Goal: Task Accomplishment & Management: Manage account settings

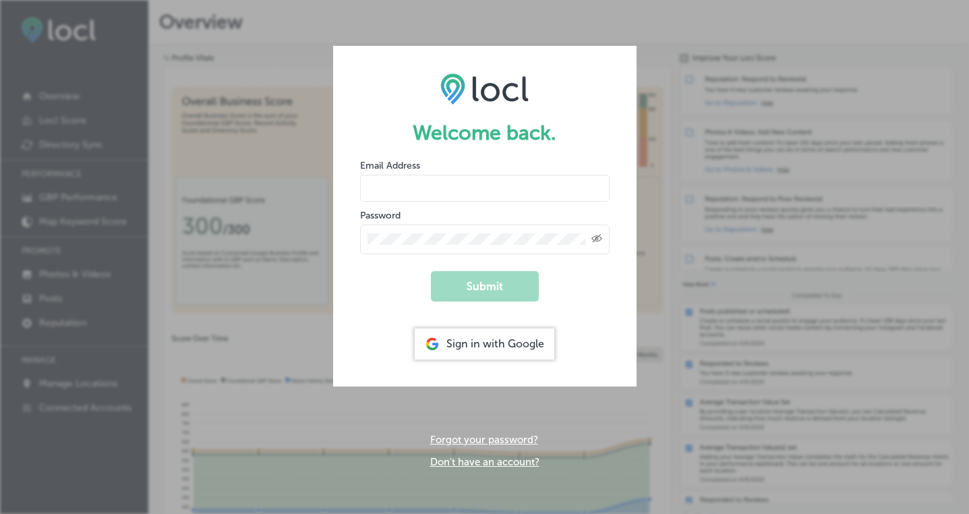
click at [453, 180] on input "email" at bounding box center [484, 188] width 249 height 27
type input "[PERSON_NAME][EMAIL_ADDRESS][DOMAIN_NAME]"
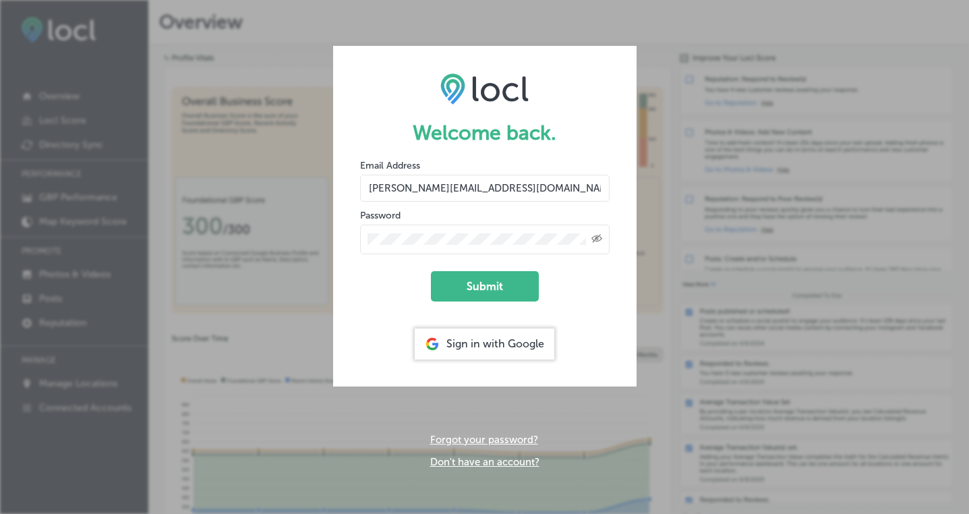
click at [431, 271] on button "Submit" at bounding box center [485, 286] width 108 height 30
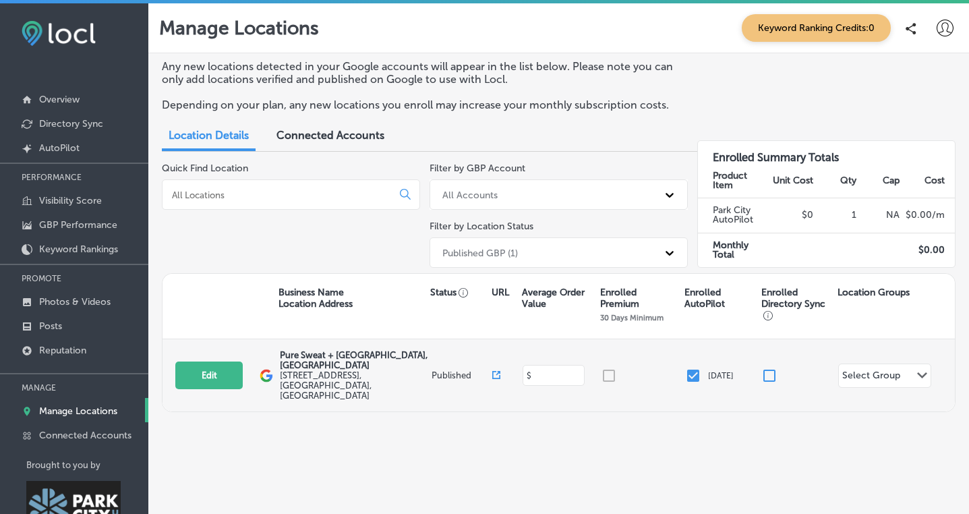
click at [558, 369] on input at bounding box center [555, 375] width 49 height 13
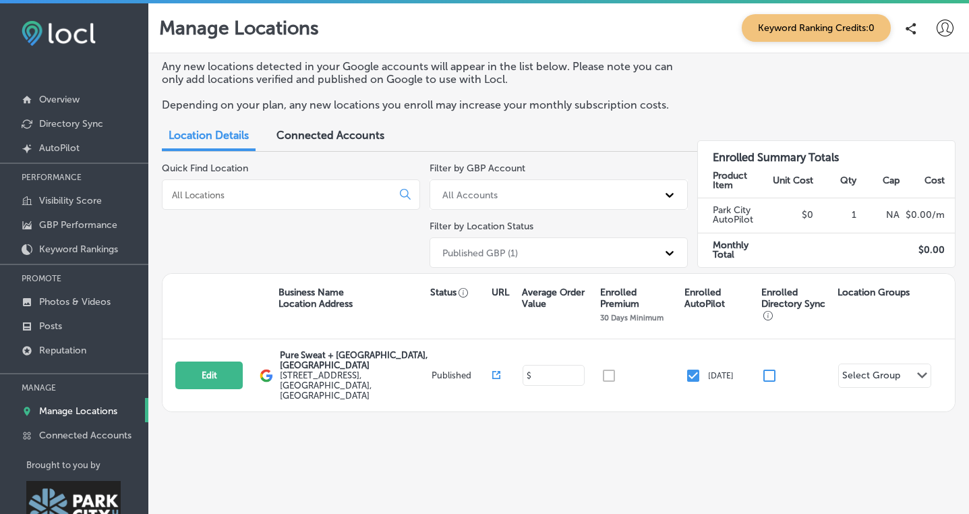
type input "30"
click at [549, 405] on div "Any new locations detected in your Google accounts will appear in the list belo…" at bounding box center [558, 267] width 820 height 429
click at [307, 136] on span "Connected Accounts" at bounding box center [330, 135] width 108 height 13
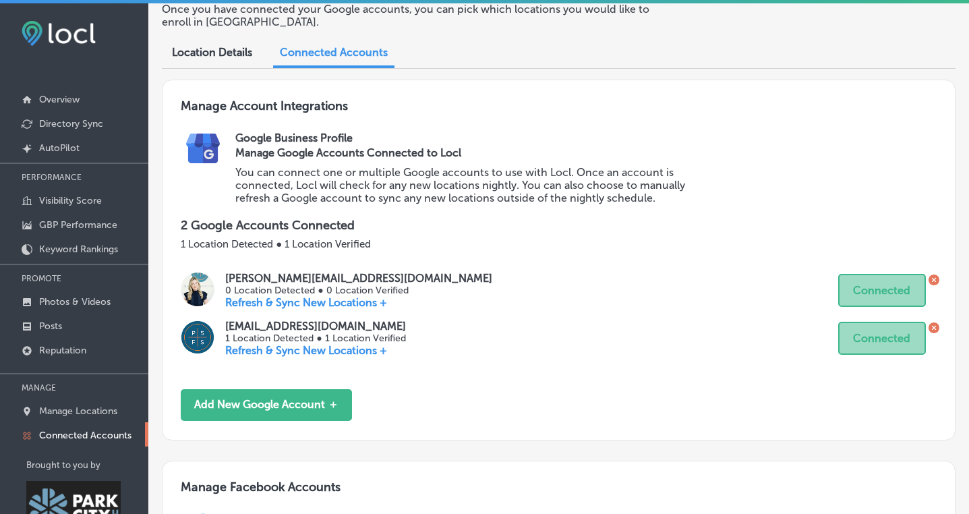
scroll to position [84, 0]
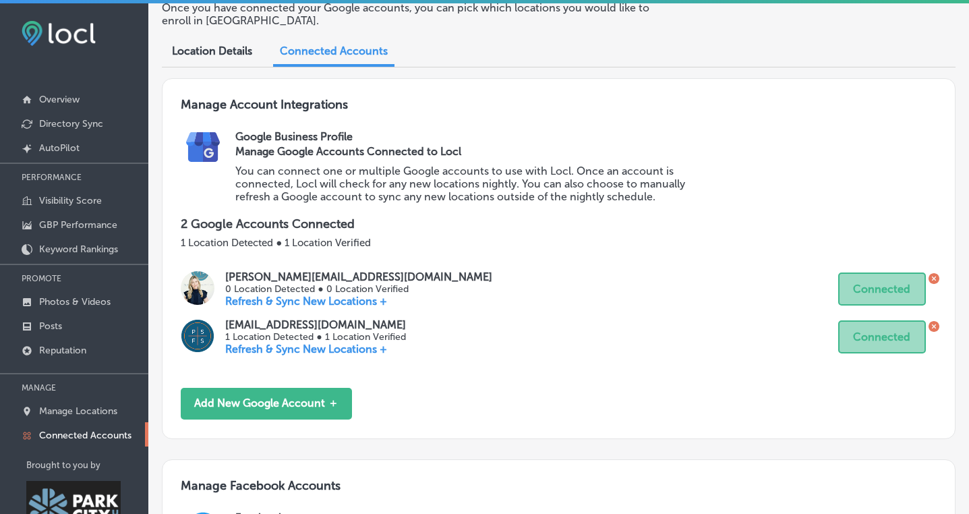
click at [932, 276] on icon at bounding box center [934, 278] width 4 height 4
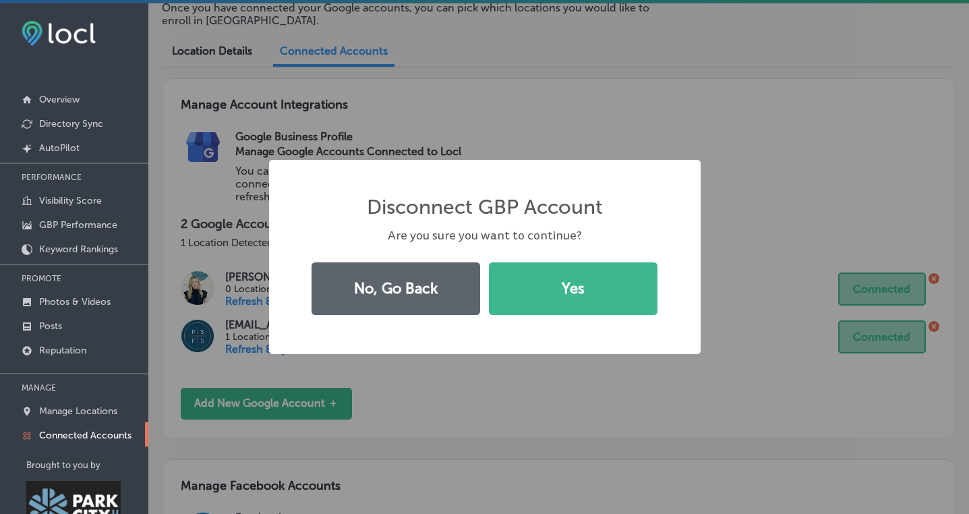
click at [555, 315] on div "No, Go Back Yes" at bounding box center [484, 288] width 361 height 62
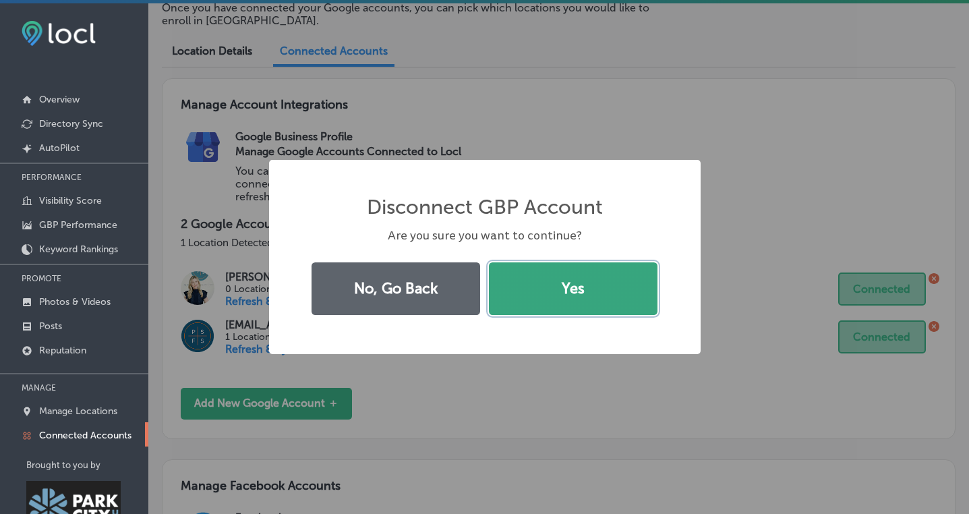
click at [562, 288] on button "Yes" at bounding box center [573, 288] width 169 height 53
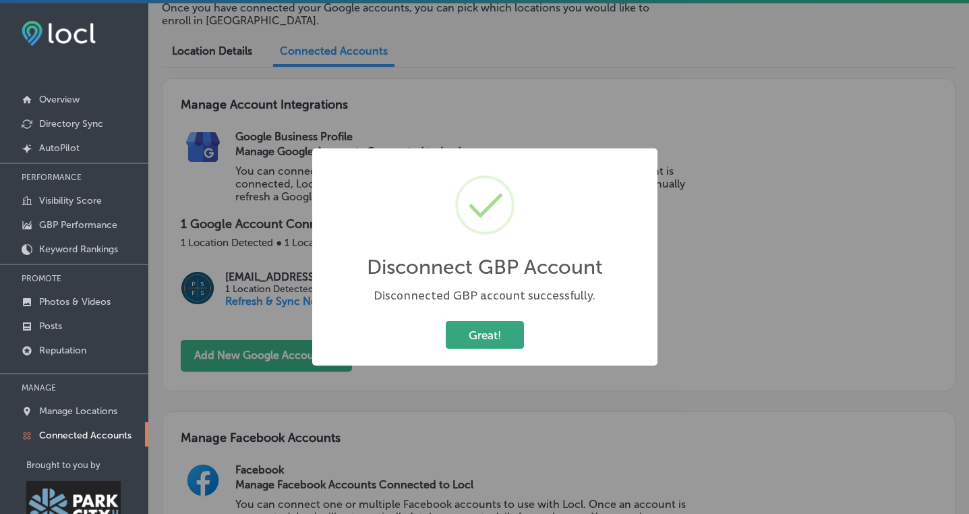
click at [486, 336] on button "Great!" at bounding box center [485, 335] width 78 height 28
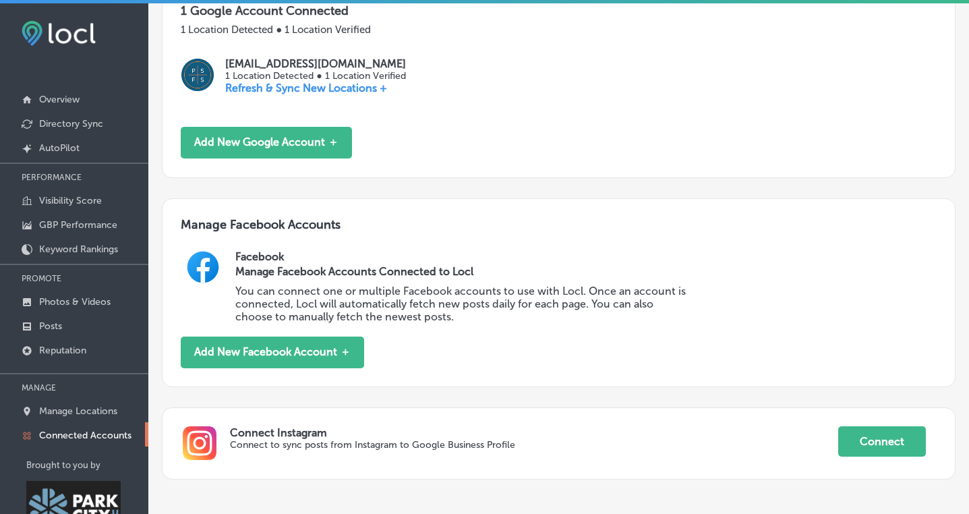
scroll to position [324, 0]
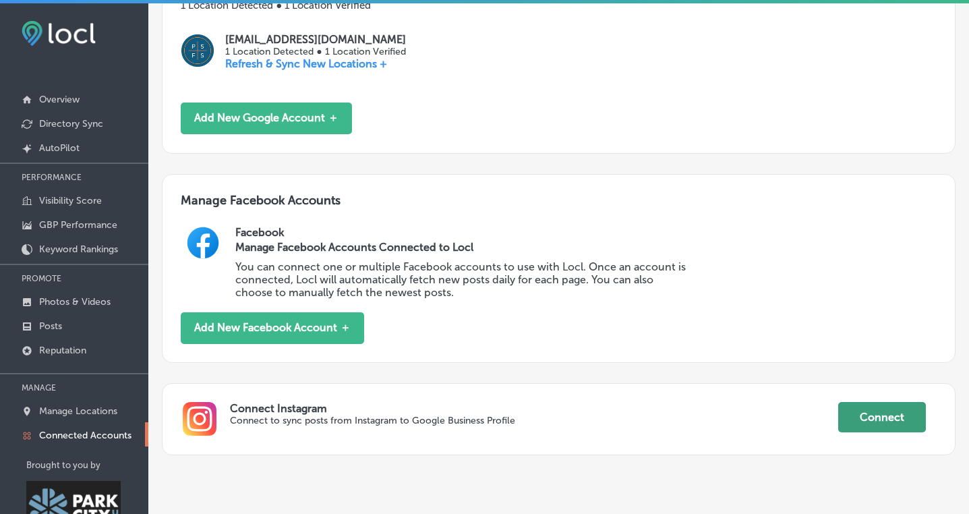
click at [873, 415] on button "Connect" at bounding box center [882, 417] width 88 height 30
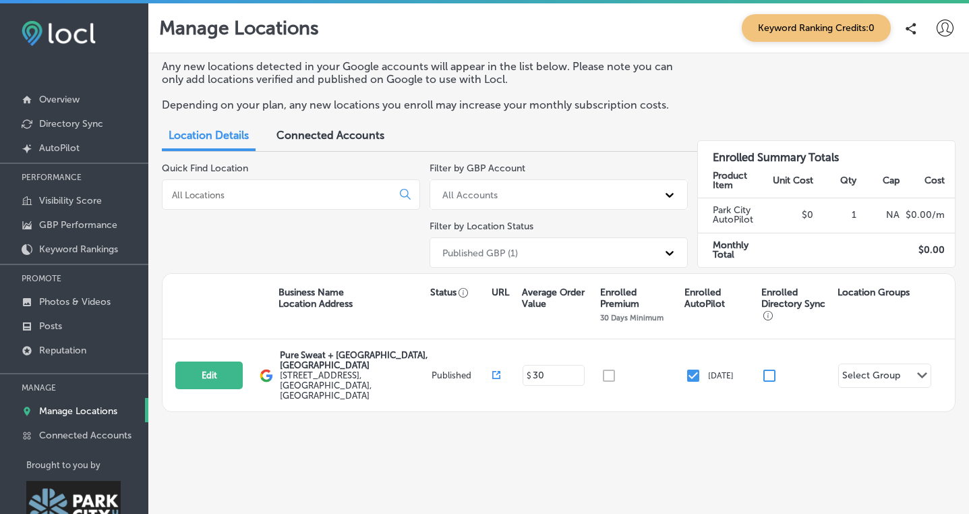
click at [328, 133] on span "Connected Accounts" at bounding box center [330, 135] width 108 height 13
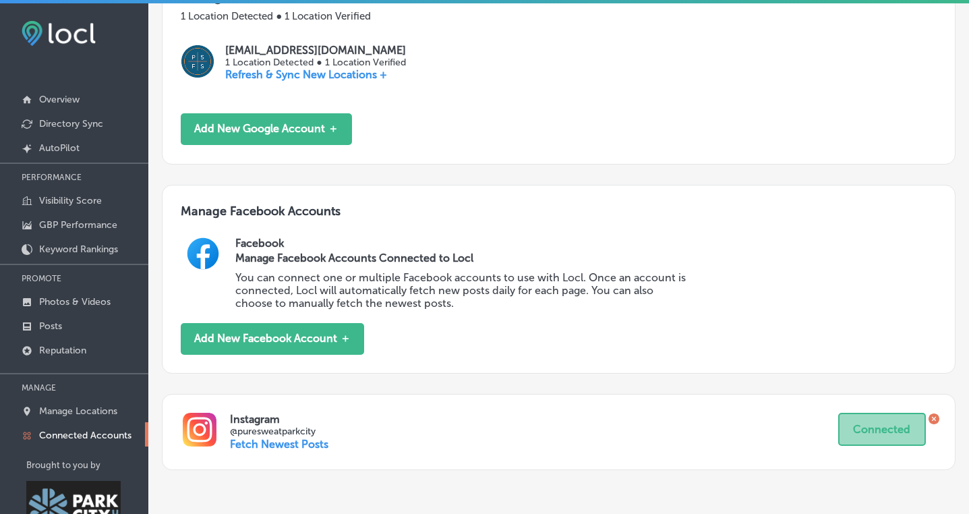
scroll to position [317, 0]
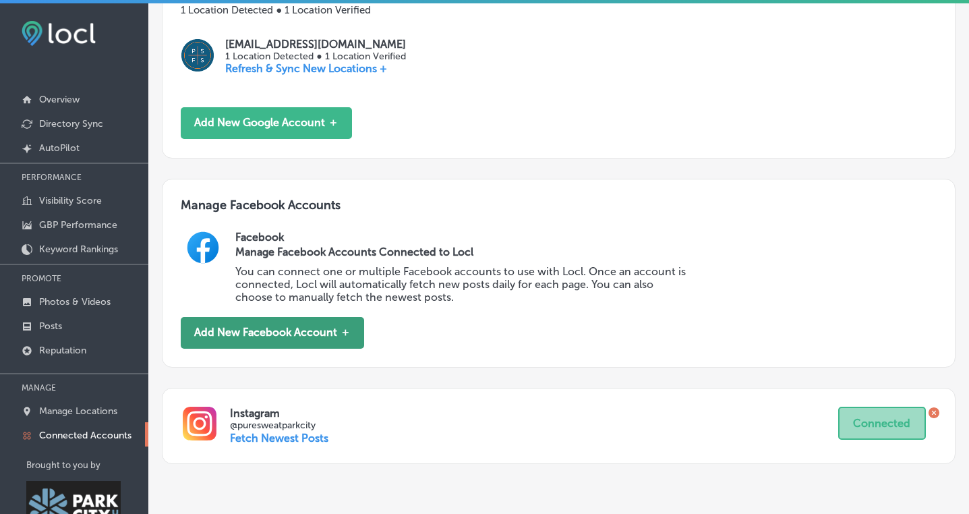
click at [335, 333] on button "Add New Facebook Account ＋" at bounding box center [272, 333] width 183 height 32
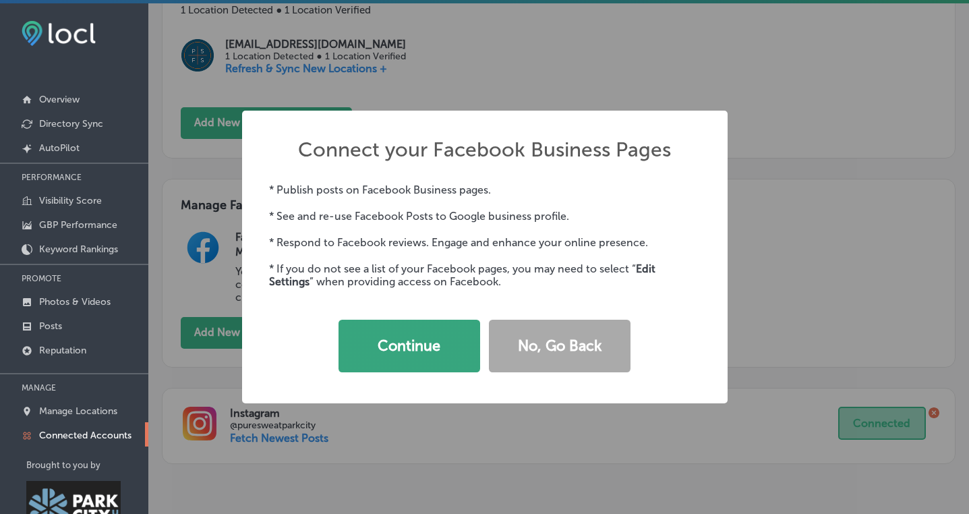
click at [411, 345] on button "Continue" at bounding box center [409, 345] width 142 height 53
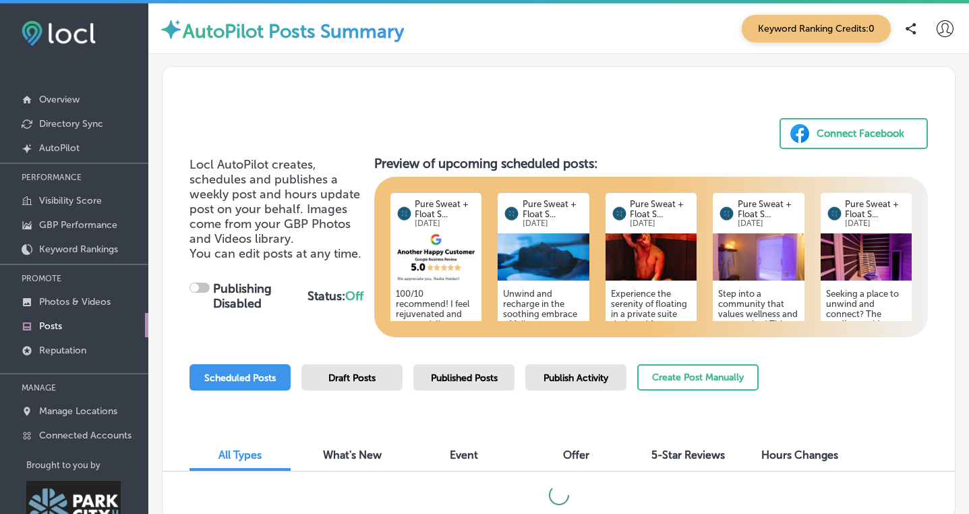
checkbox input "true"
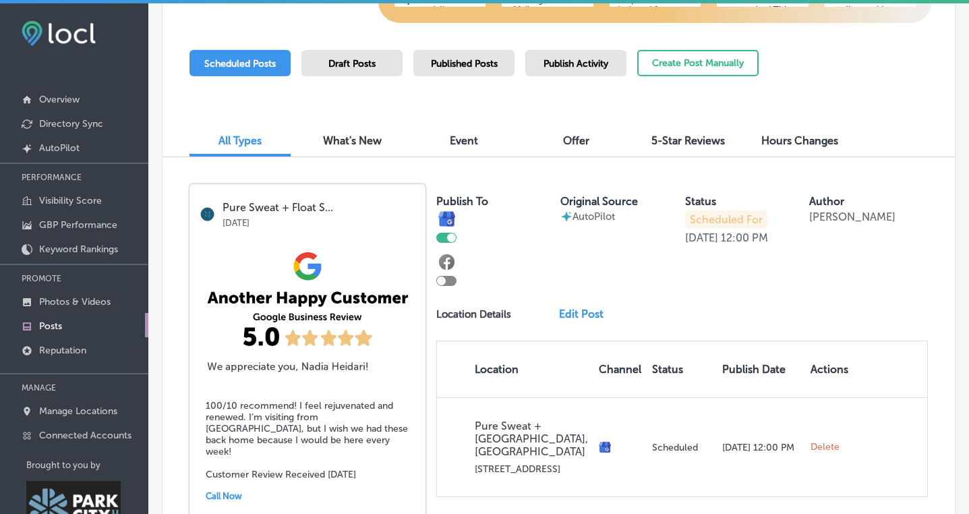
scroll to position [313, 0]
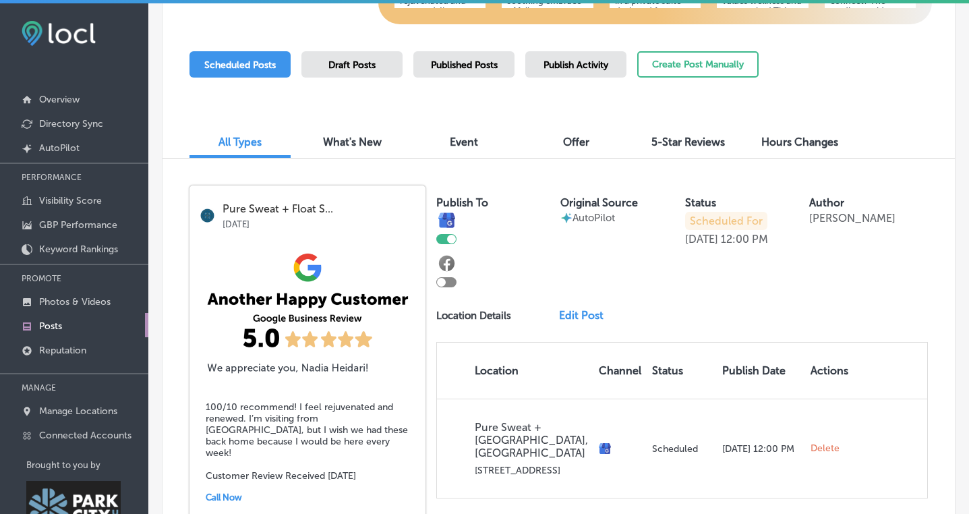
click at [348, 140] on span "What's New" at bounding box center [352, 141] width 59 height 13
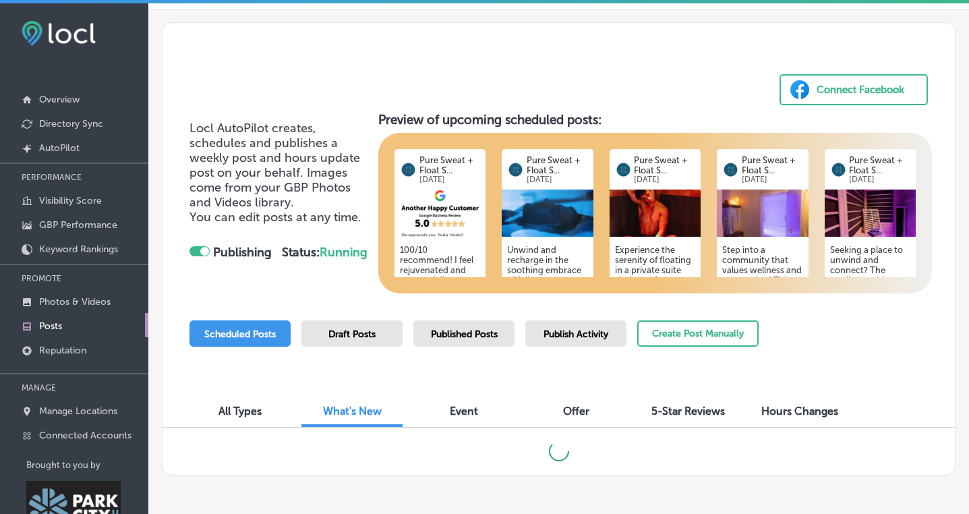
scroll to position [47, 0]
click at [468, 407] on span "Event" at bounding box center [464, 410] width 28 height 13
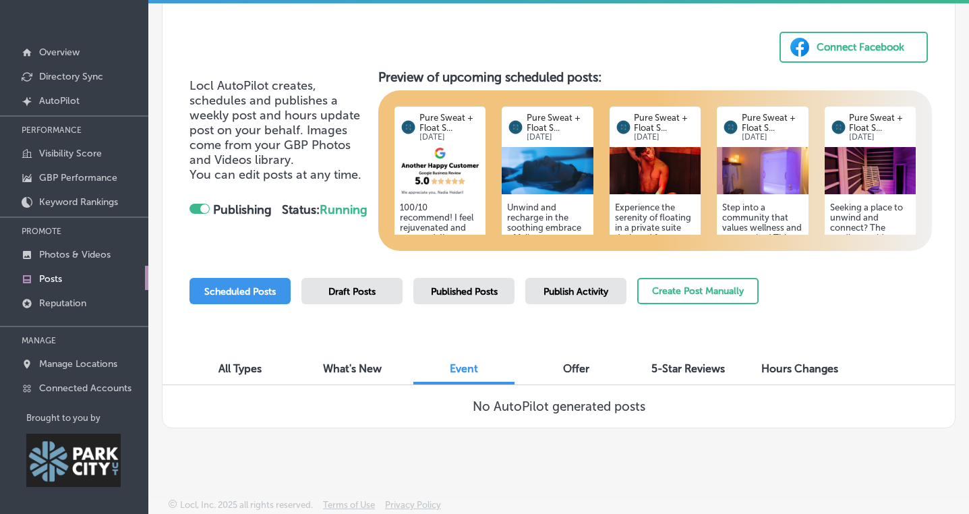
scroll to position [41, 0]
click at [574, 372] on div "Offer" at bounding box center [575, 369] width 101 height 29
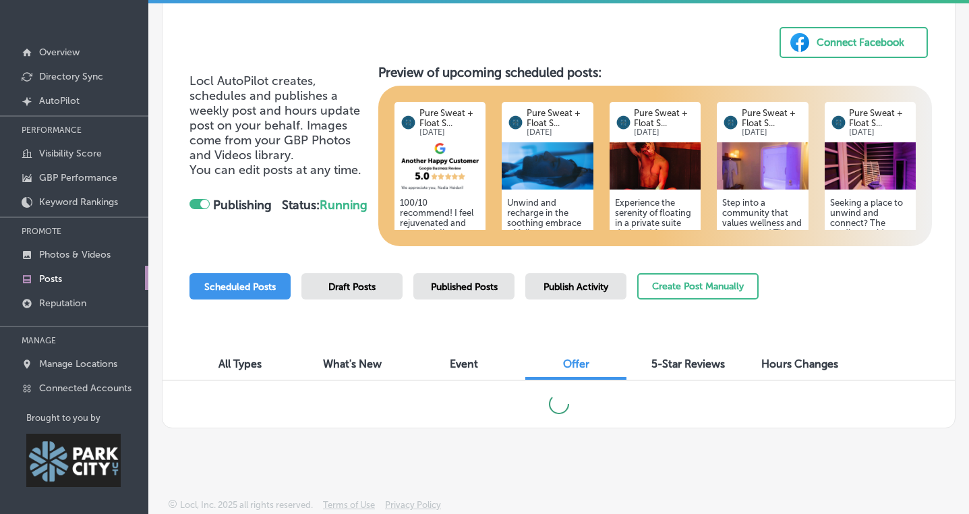
scroll to position [41, 0]
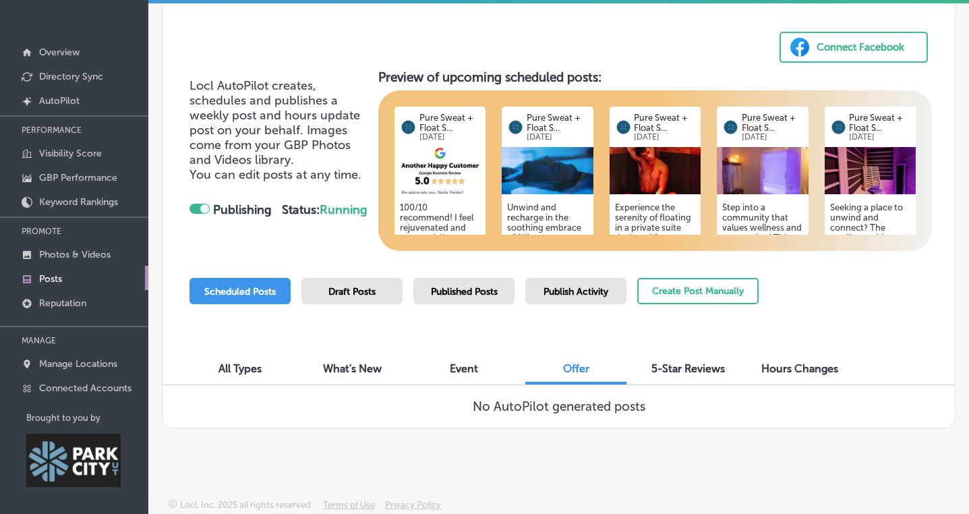
click at [367, 287] on span "Draft Posts" at bounding box center [351, 291] width 47 height 11
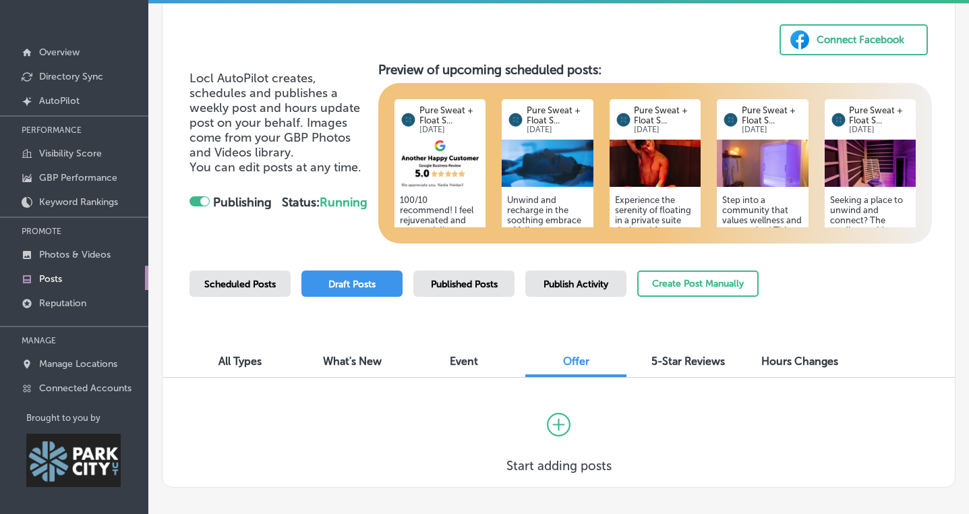
scroll to position [108, 0]
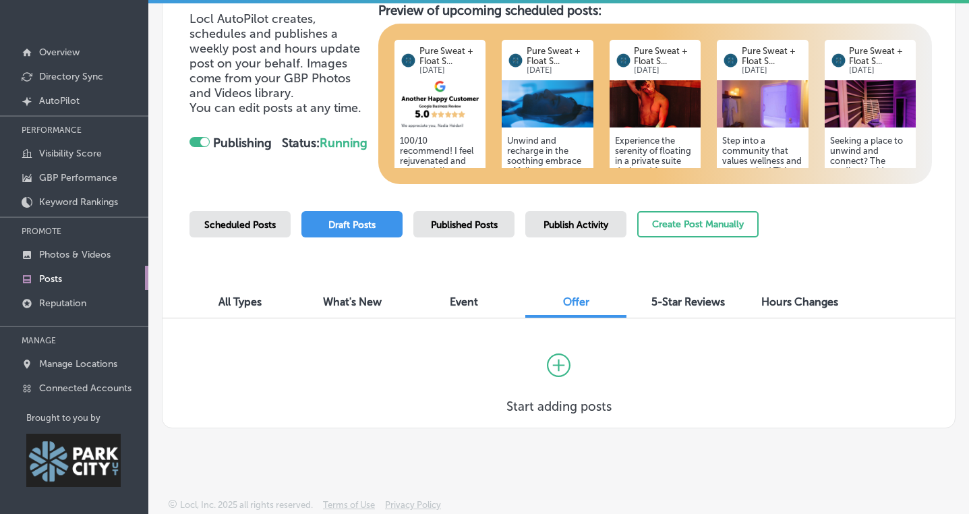
click at [472, 291] on div "Event" at bounding box center [463, 302] width 101 height 29
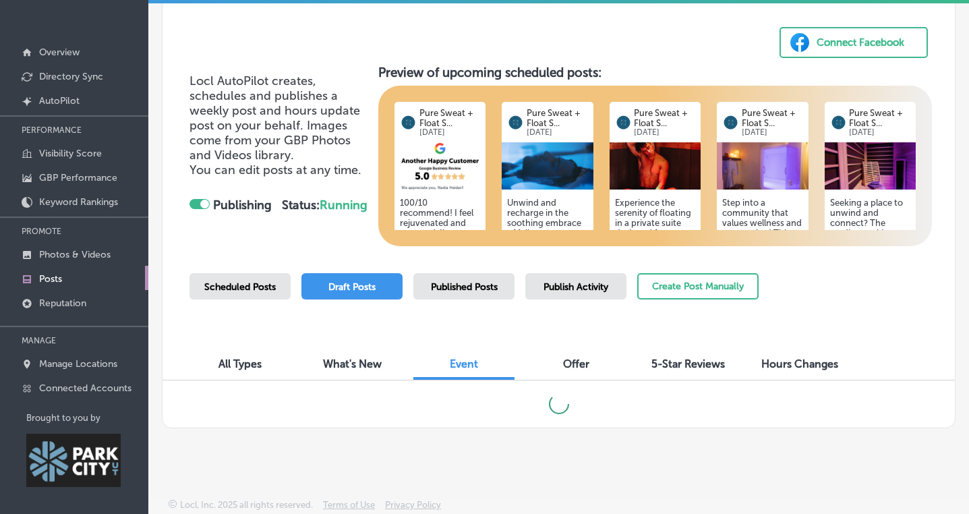
scroll to position [108, 0]
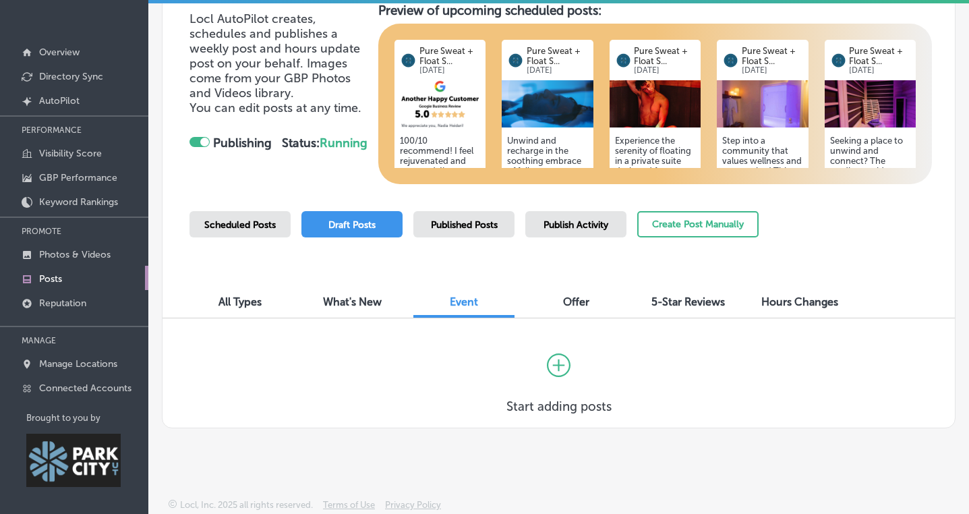
click at [559, 364] on icon at bounding box center [559, 365] width 24 height 24
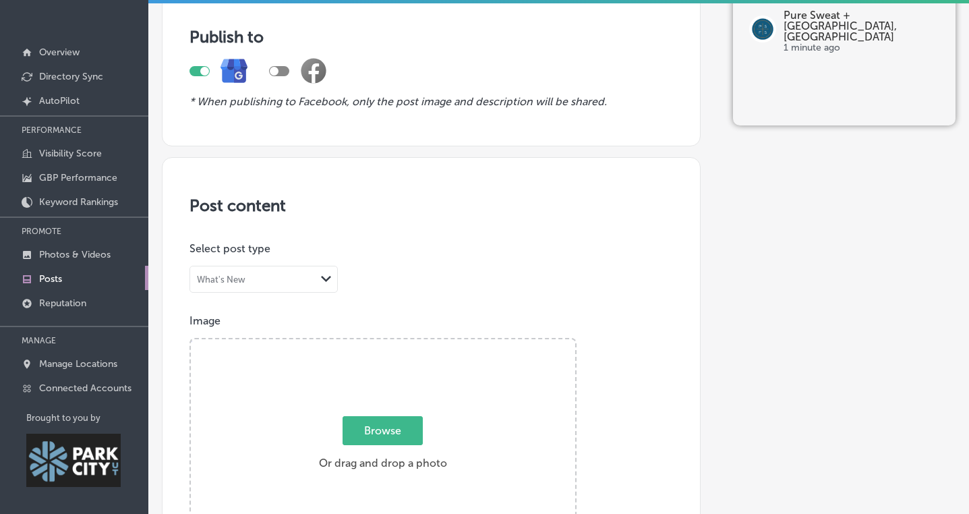
scroll to position [59, 0]
click at [311, 278] on div "What's New" at bounding box center [252, 280] width 125 height 13
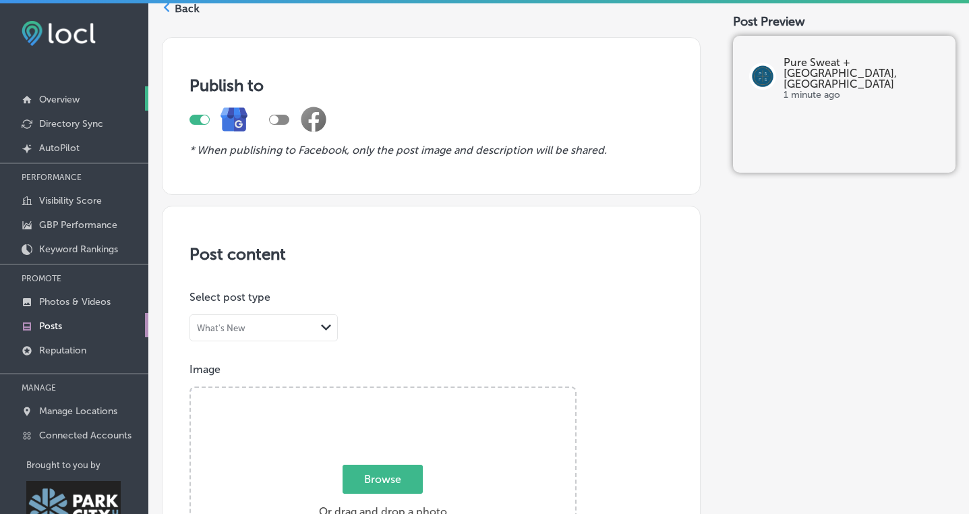
click at [72, 98] on p "Overview" at bounding box center [59, 99] width 40 height 11
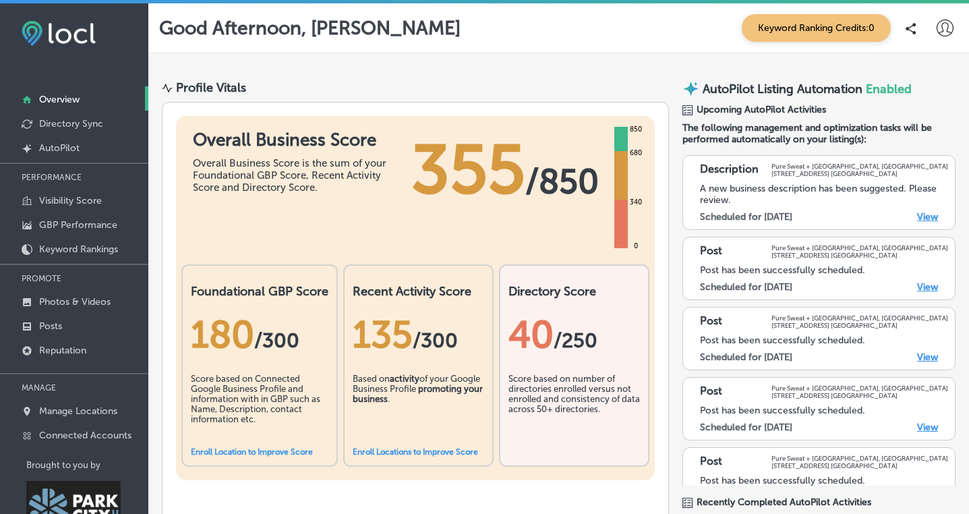
click at [931, 216] on link "View" at bounding box center [927, 216] width 21 height 11
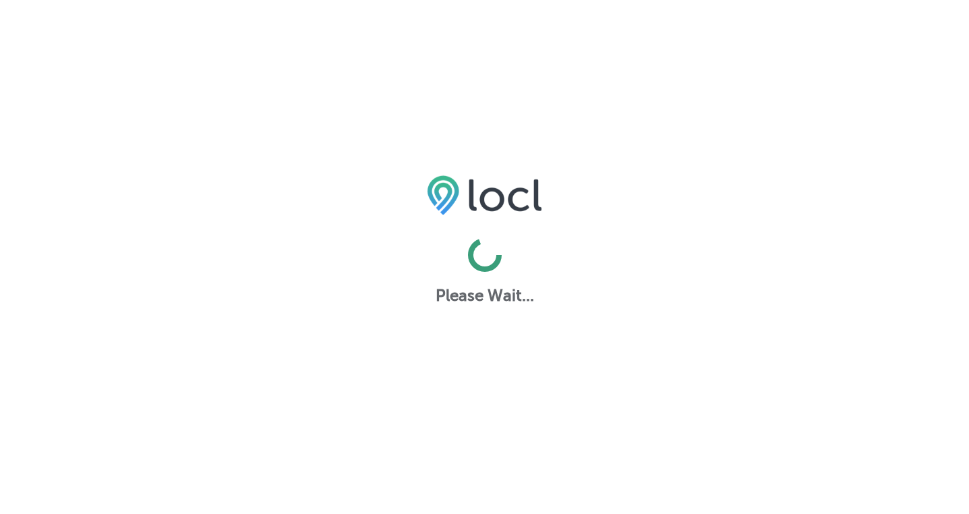
select select "US"
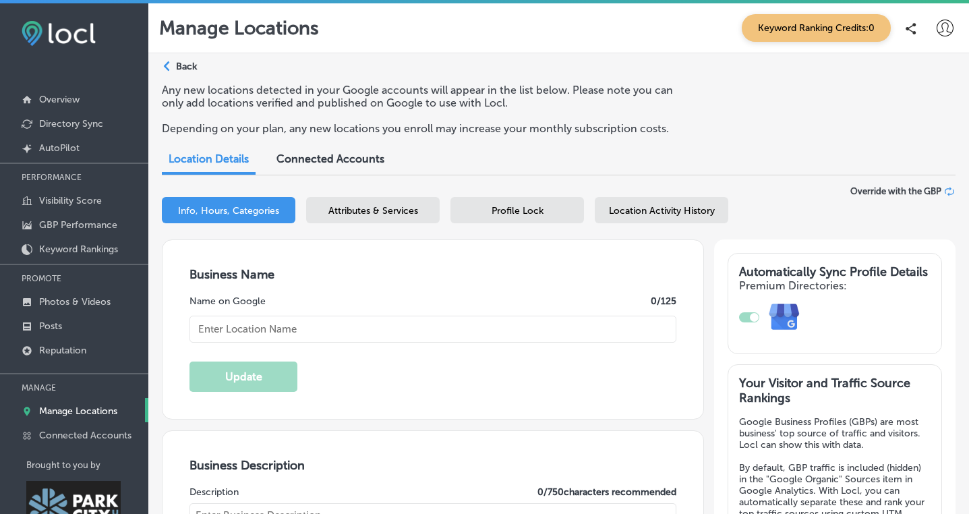
checkbox input "true"
type input "Pure Sweat + [GEOGRAPHIC_DATA], [GEOGRAPHIC_DATA]"
type textarea "Pure Sweat + Float Studio, [GEOGRAPHIC_DATA] offers a sanctuary for modern well…"
type input "1571 Redstone Center Dr"
type input "Suite 105"
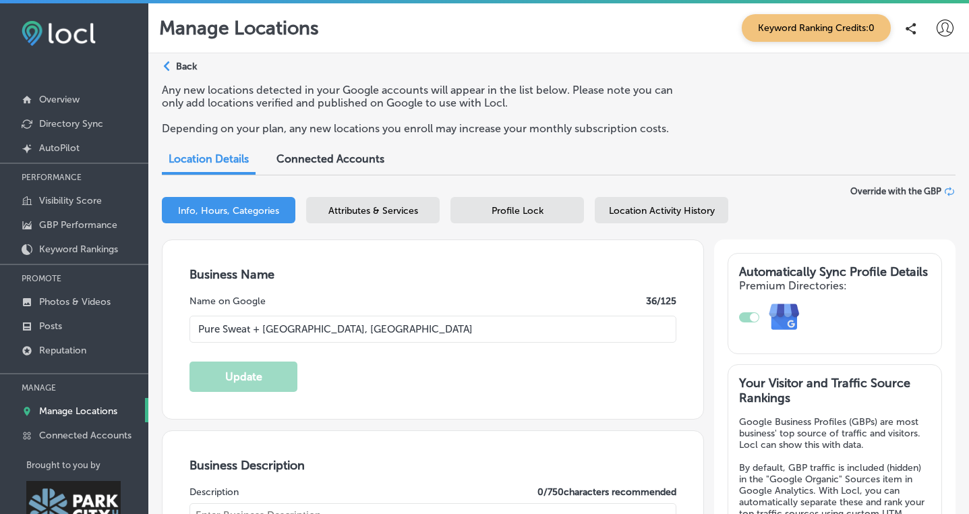
type input "[GEOGRAPHIC_DATA]"
type input "84098"
type input "US"
type input "[URL][DOMAIN_NAME][US_STATE]"
type input "30"
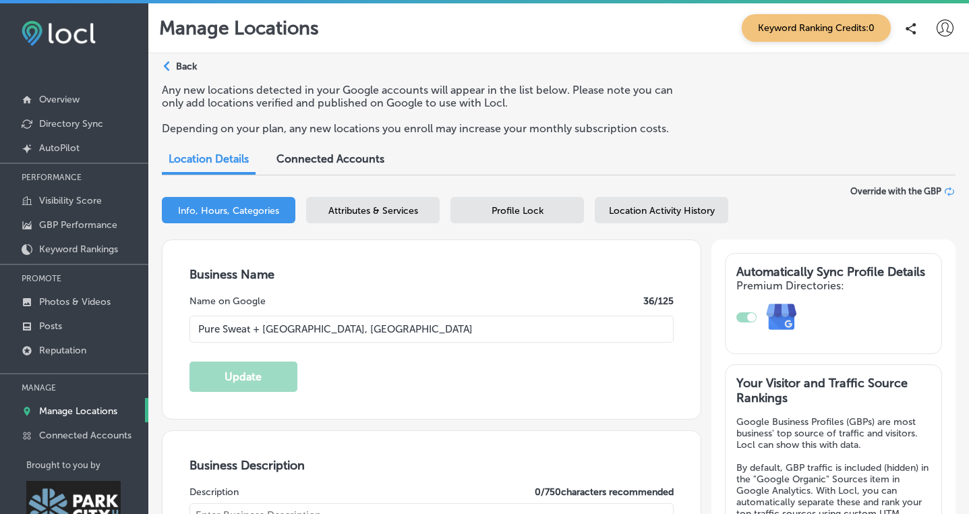
type textarea "Our studio is located in [GEOGRAPHIC_DATA]/[PERSON_NAME][GEOGRAPHIC_DATA] near …"
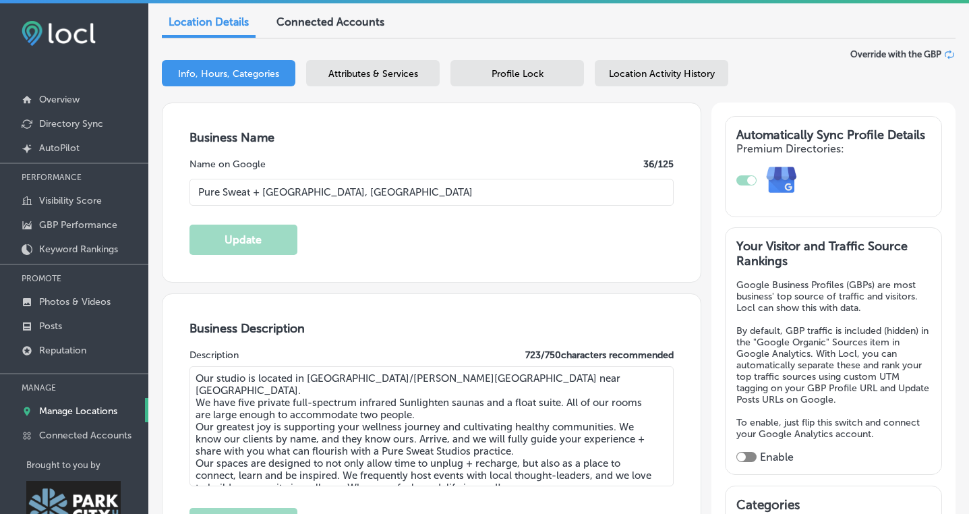
type input "[PHONE_NUMBER]"
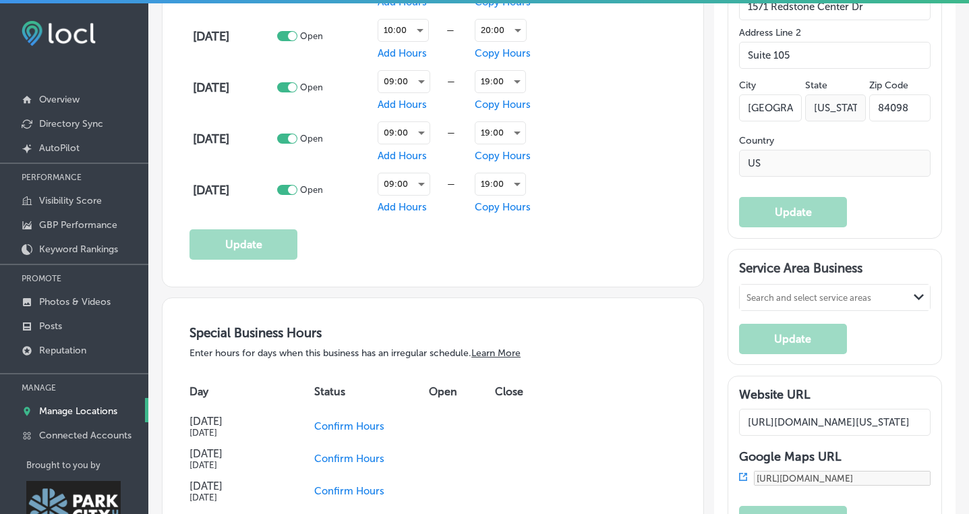
scroll to position [1262, 0]
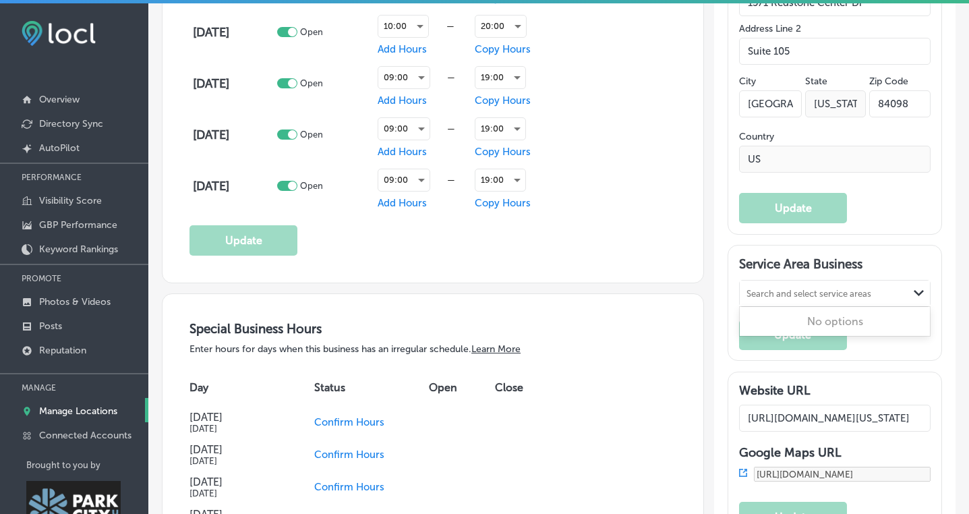
click at [836, 298] on div "Search and select service areas" at bounding box center [808, 293] width 125 height 10
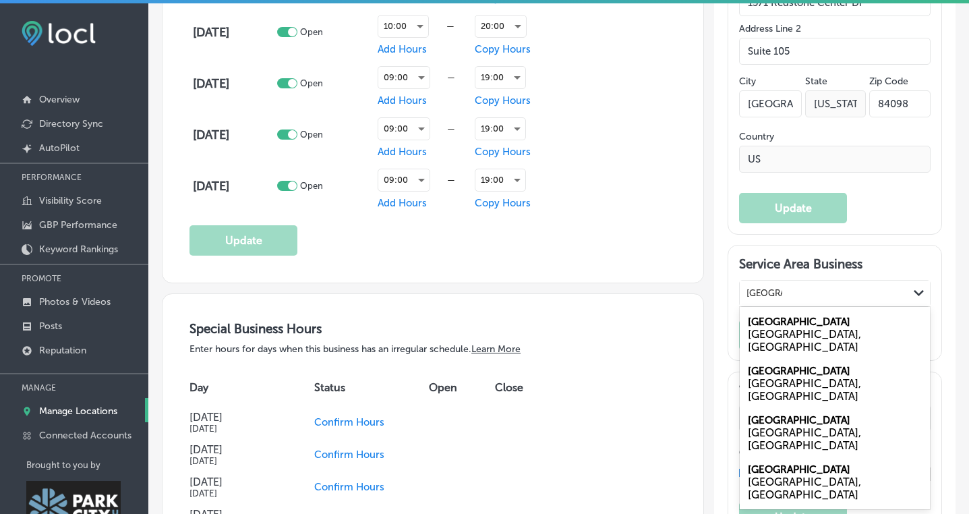
click at [910, 350] on div "[GEOGRAPHIC_DATA], [GEOGRAPHIC_DATA]" at bounding box center [834, 341] width 174 height 26
type input "[GEOGRAPHIC_DATA]"
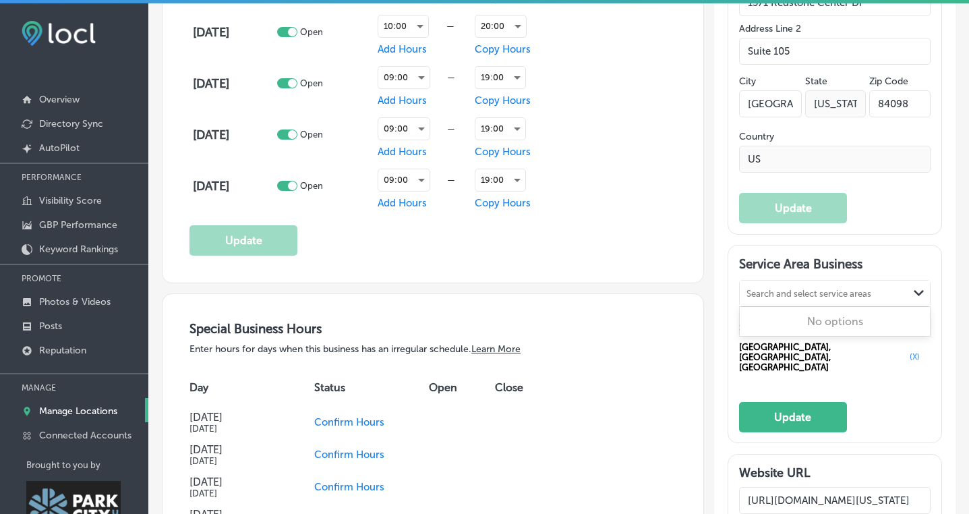
click at [799, 302] on div "Search and select service areas" at bounding box center [823, 293] width 169 height 18
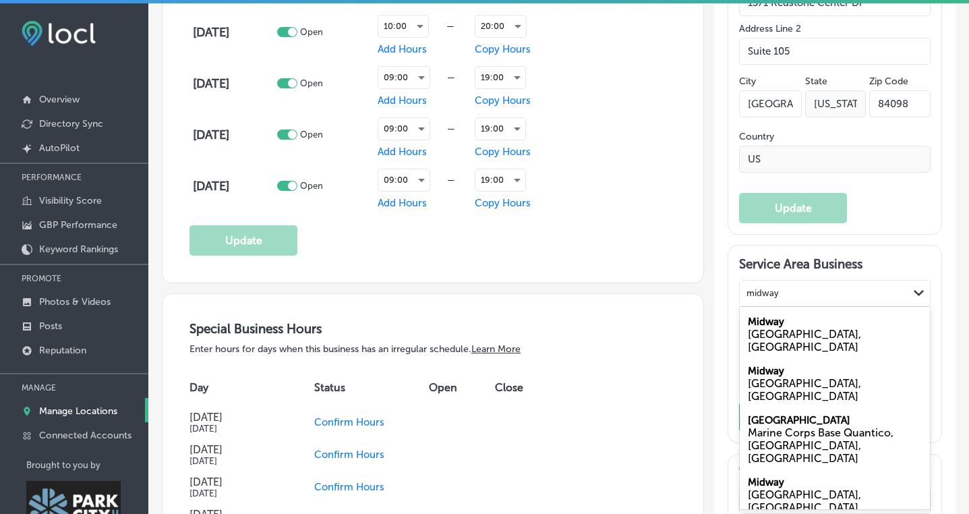
click at [785, 346] on div "[GEOGRAPHIC_DATA], [GEOGRAPHIC_DATA]" at bounding box center [834, 341] width 174 height 26
type input "midway"
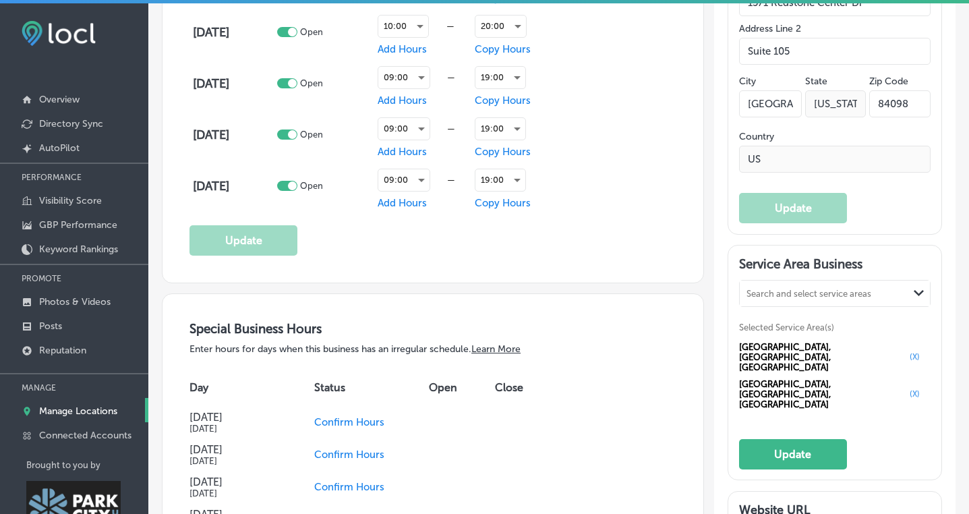
click at [805, 298] on div "Search and select service areas" at bounding box center [808, 293] width 125 height 10
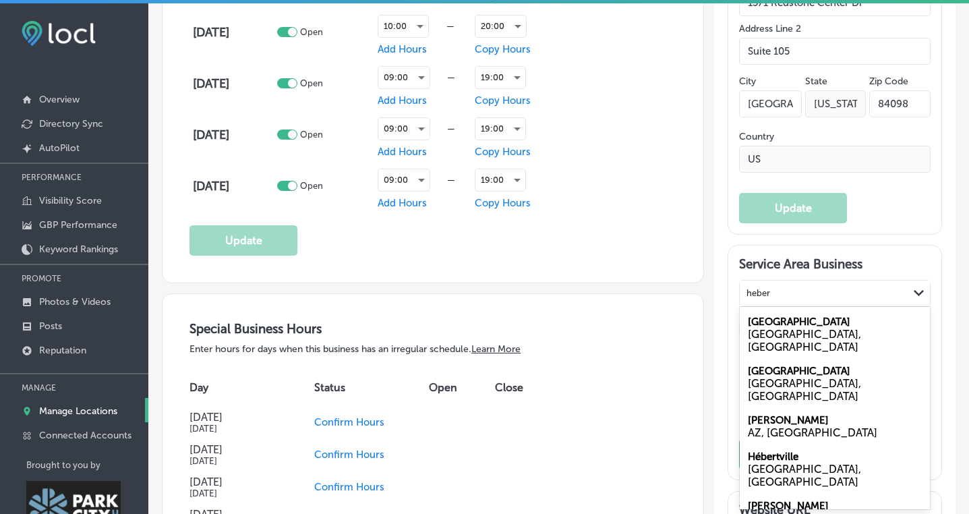
click at [773, 328] on label "[GEOGRAPHIC_DATA]" at bounding box center [798, 321] width 102 height 12
type input "heber"
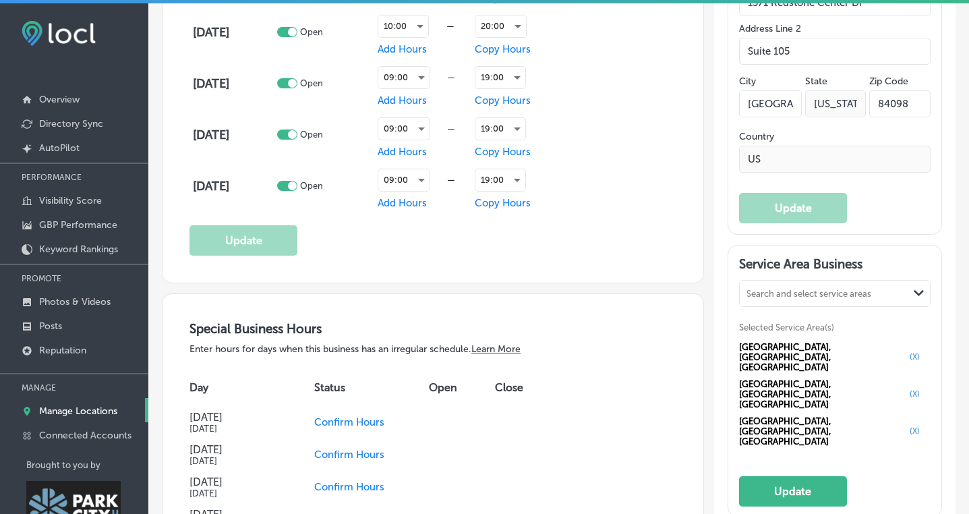
click at [766, 298] on div "Search and select service areas" at bounding box center [808, 293] width 125 height 10
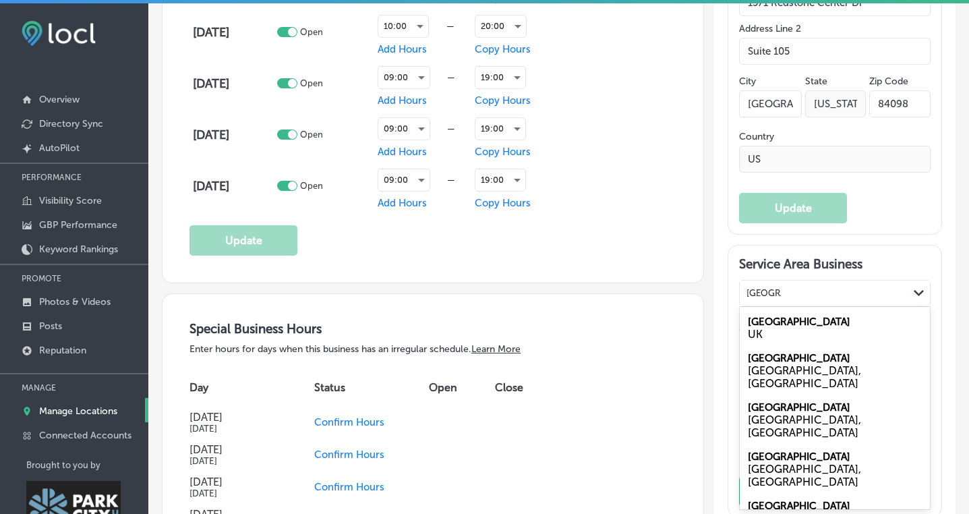
click at [788, 390] on div "[GEOGRAPHIC_DATA], [GEOGRAPHIC_DATA]" at bounding box center [834, 377] width 174 height 26
type input "[GEOGRAPHIC_DATA]"
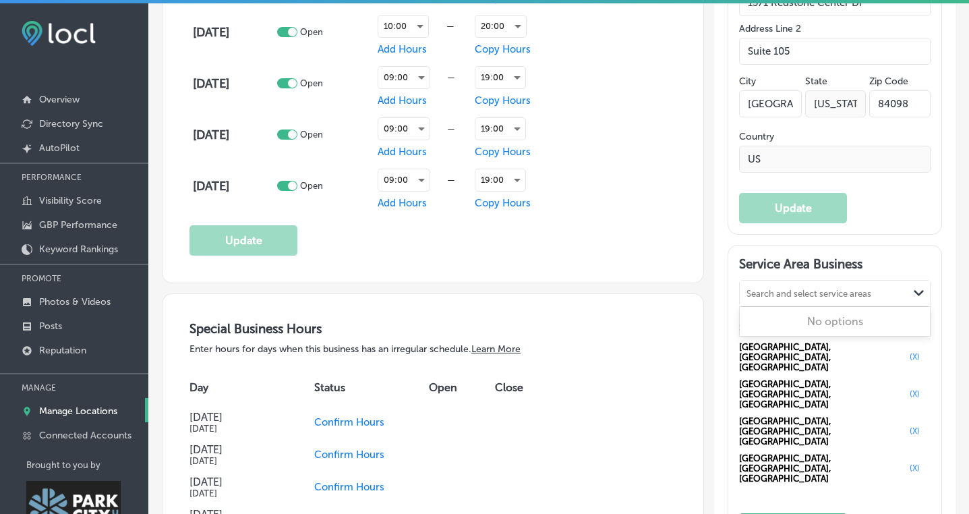
click at [784, 298] on div "Search and select service areas" at bounding box center [808, 293] width 125 height 10
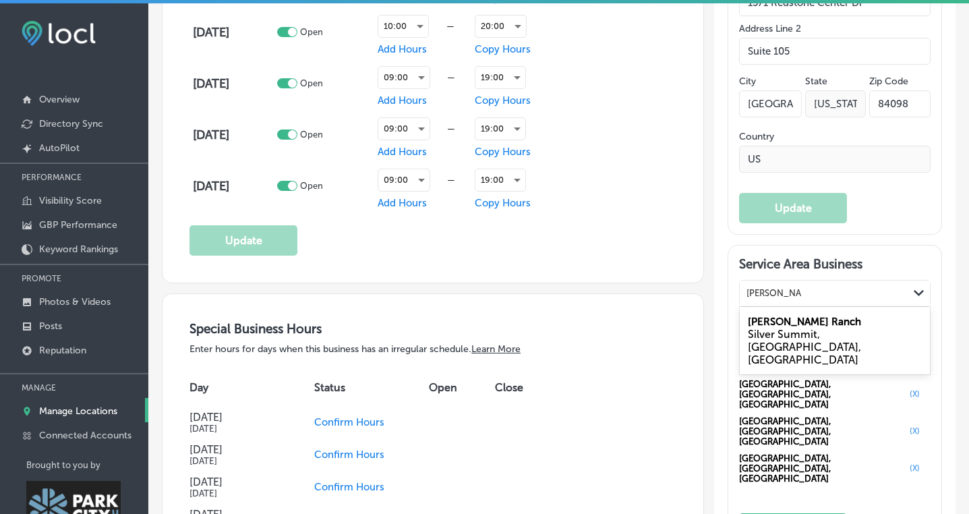
click at [761, 348] on div "Silver Summit, [GEOGRAPHIC_DATA], [GEOGRAPHIC_DATA]" at bounding box center [834, 347] width 174 height 38
type input "[PERSON_NAME] ranch"
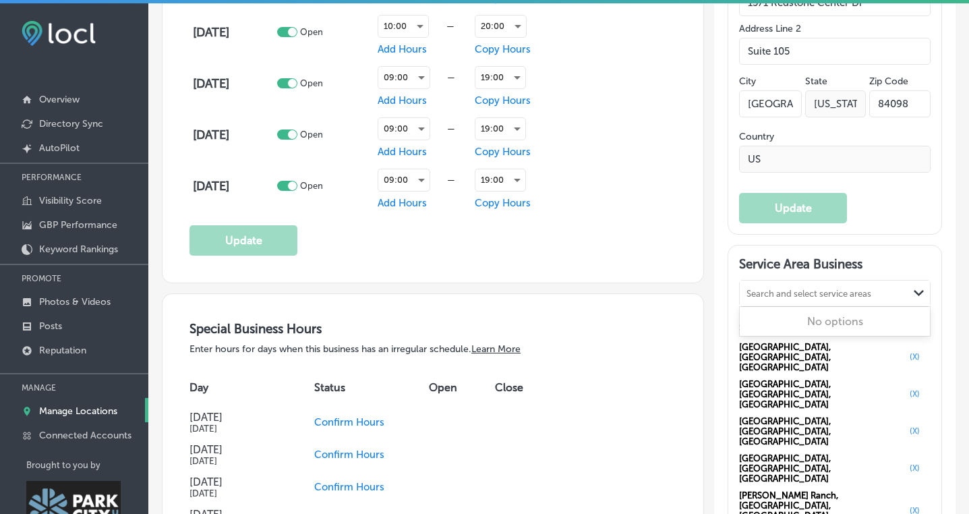
click at [779, 298] on div "Search and select service areas" at bounding box center [808, 293] width 125 height 10
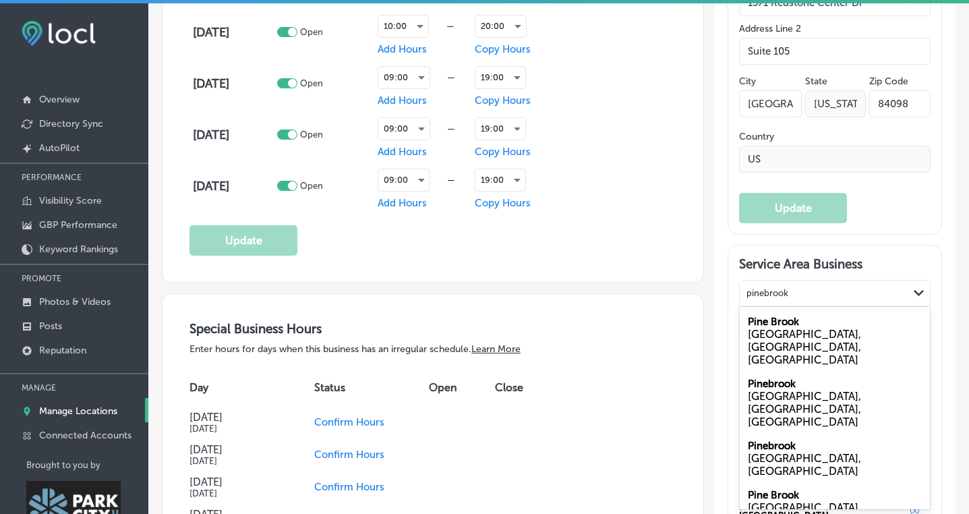
type input "pinebrook"
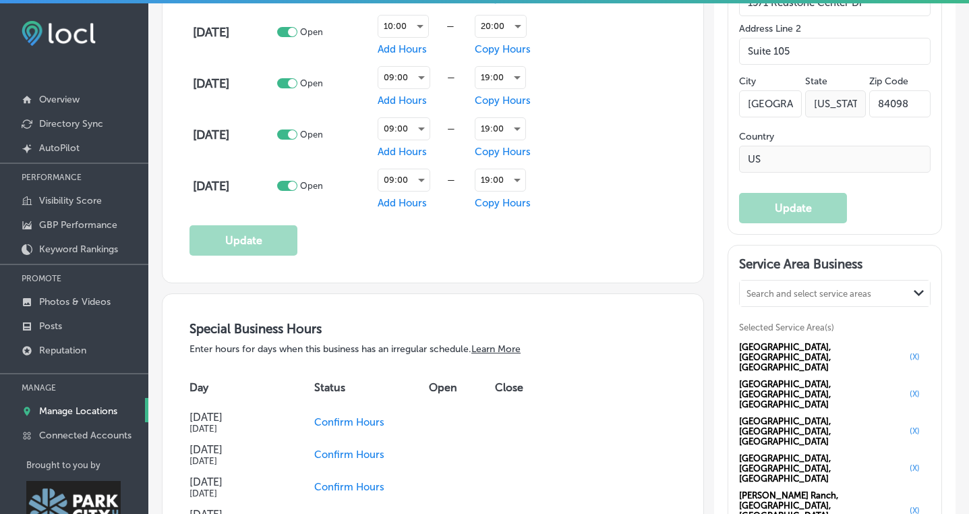
click at [718, 388] on div "Automatically Sync Profile Details Premium Directories: Your Visitor and Traffi…" at bounding box center [834, 497] width 241 height 3041
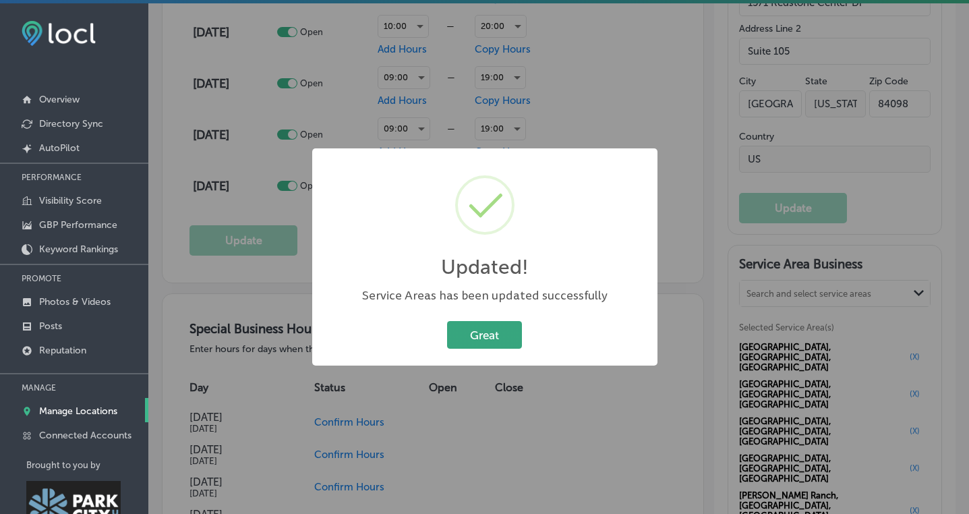
click at [487, 329] on button "Great" at bounding box center [484, 335] width 75 height 28
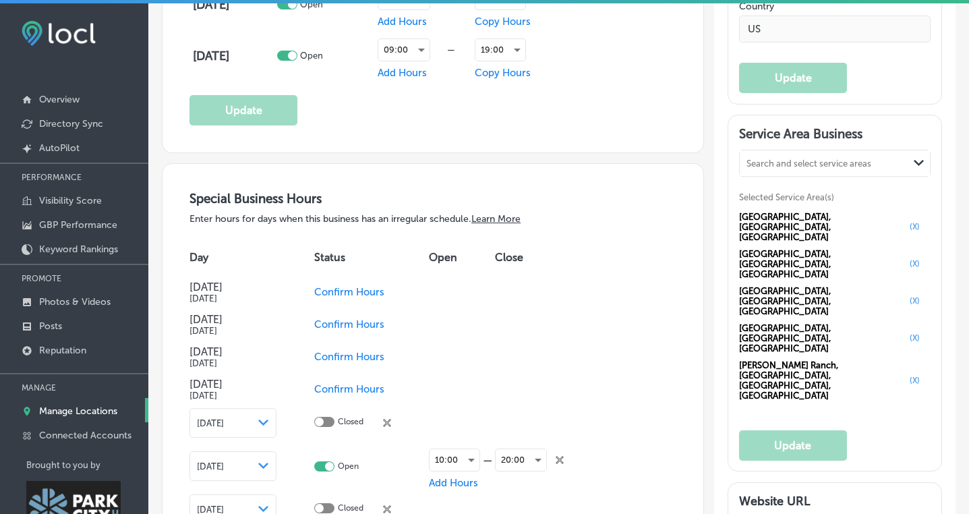
scroll to position [1394, 0]
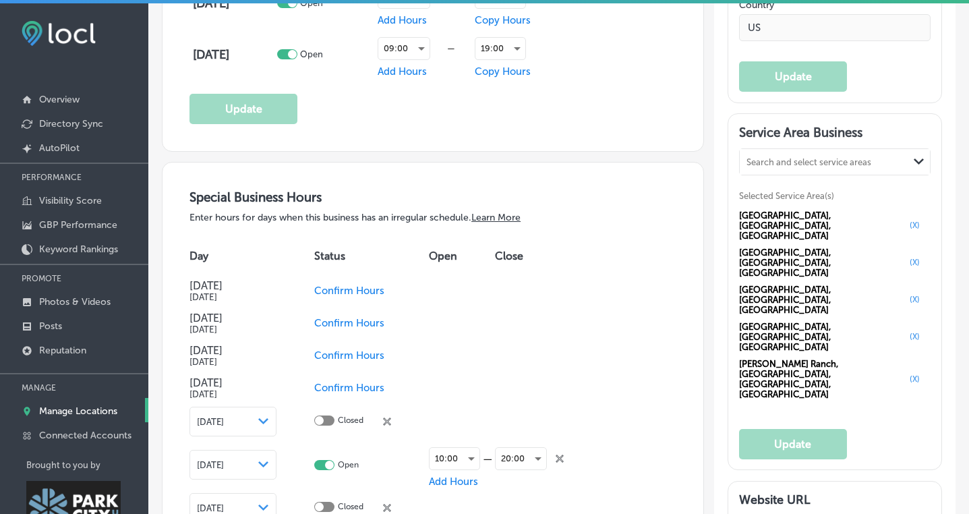
click at [364, 350] on span "Confirm Hours" at bounding box center [349, 355] width 70 height 12
click at [356, 388] on span "Confirm Hours" at bounding box center [349, 388] width 70 height 12
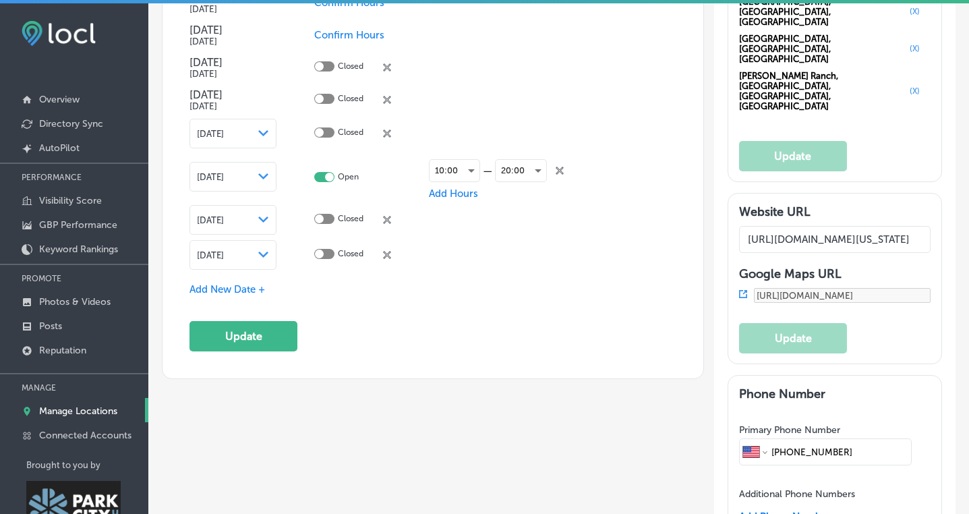
scroll to position [1701, 0]
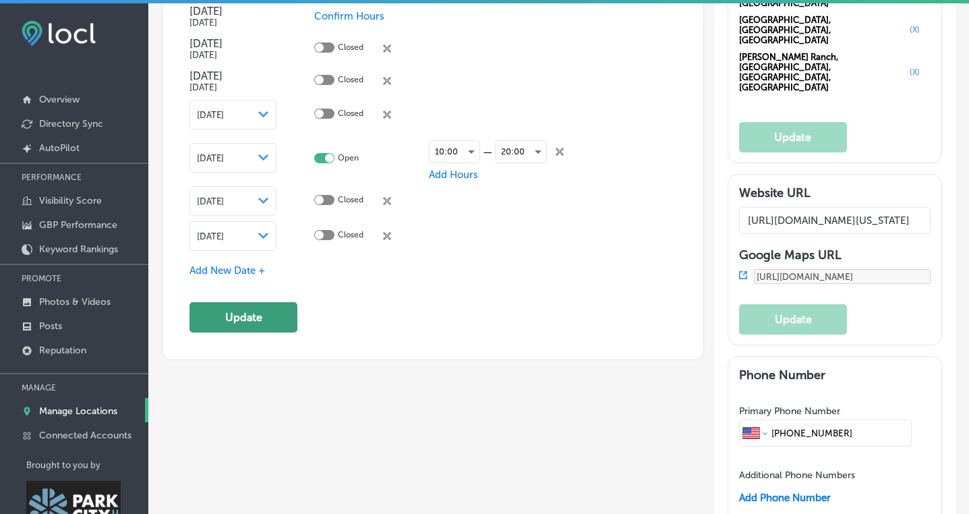
click at [253, 314] on button "Update" at bounding box center [243, 317] width 108 height 30
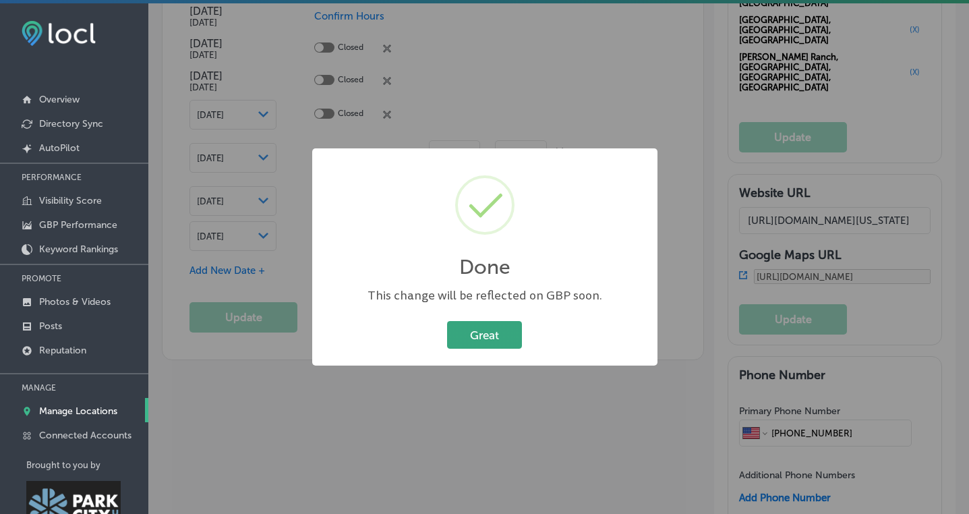
click at [501, 337] on button "Great" at bounding box center [484, 335] width 75 height 28
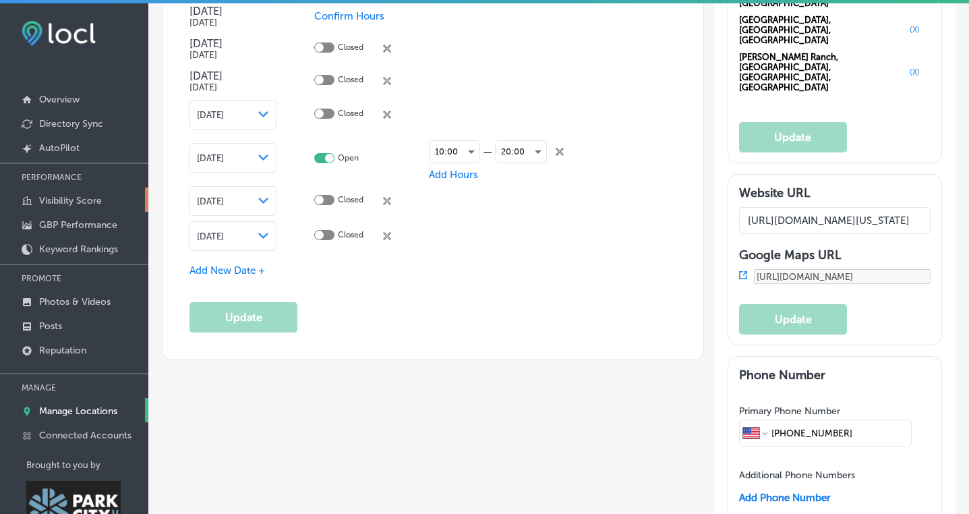
click at [82, 200] on p "Visibility Score" at bounding box center [70, 200] width 63 height 11
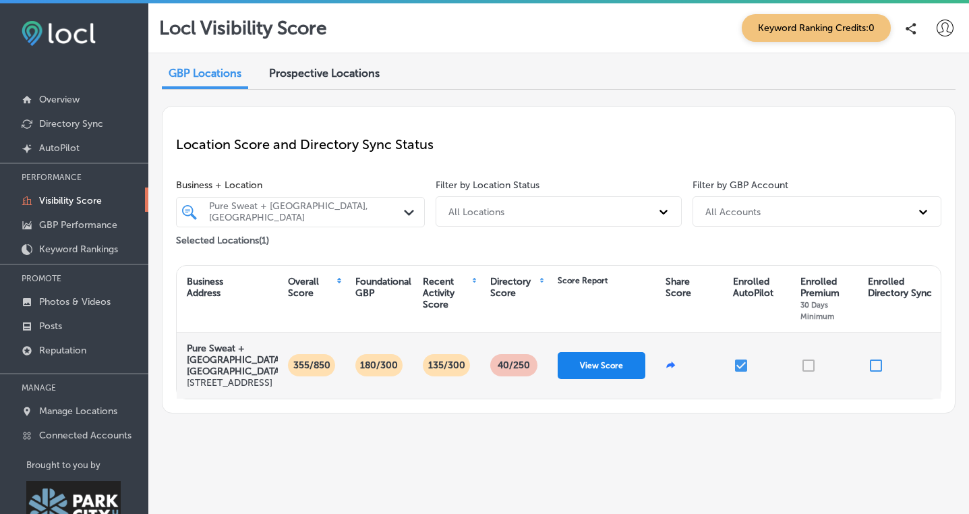
click at [590, 379] on button "View Score" at bounding box center [601, 365] width 88 height 27
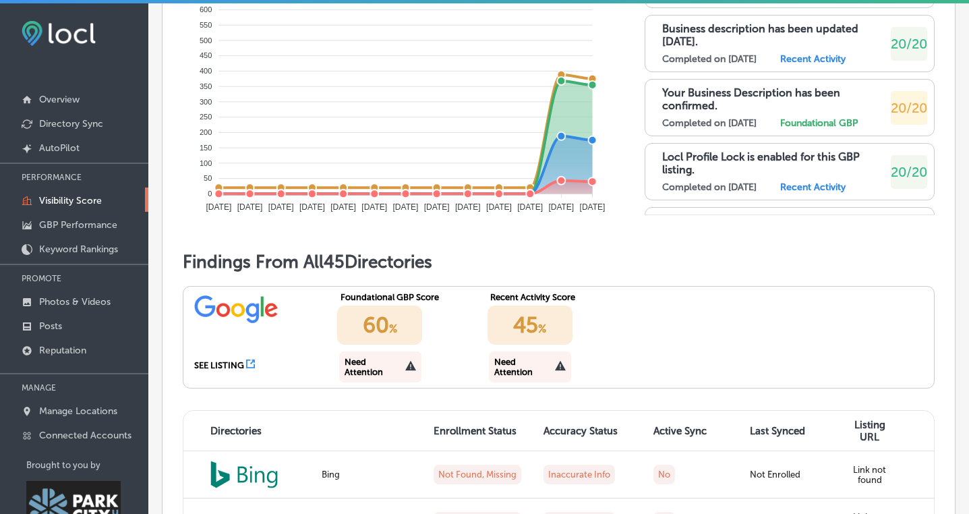
scroll to position [991, 0]
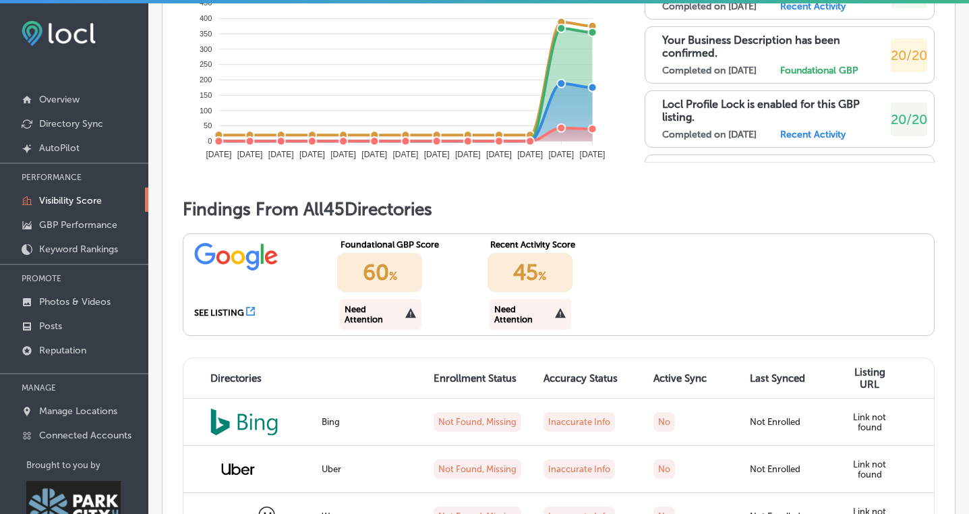
click at [393, 316] on div "Need Attention" at bounding box center [374, 314] width 61 height 20
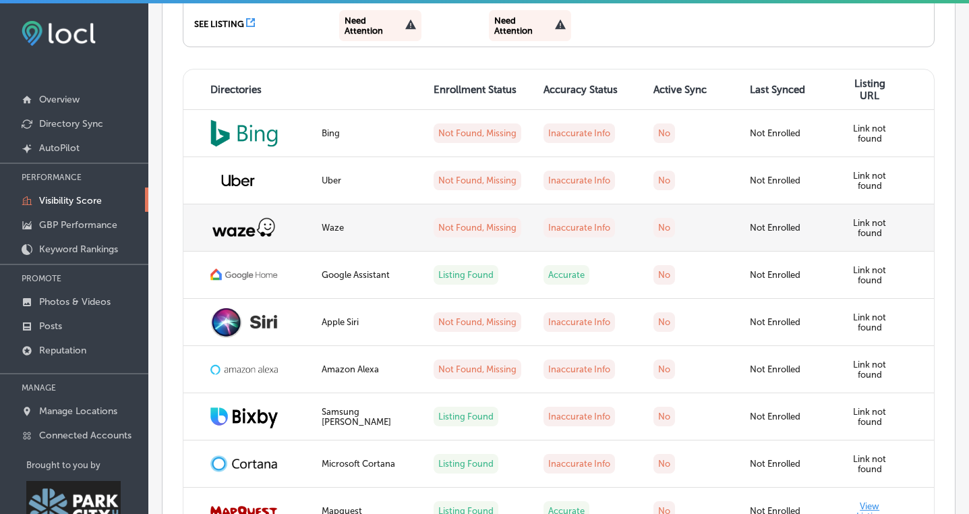
scroll to position [1288, 0]
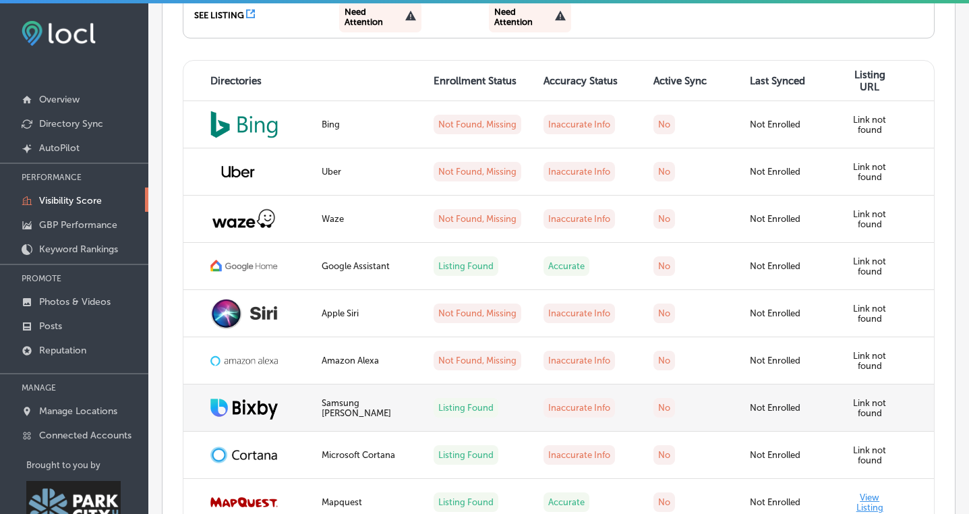
click at [580, 406] on label "Inaccurate Info" at bounding box center [578, 408] width 71 height 20
click at [235, 412] on img at bounding box center [243, 407] width 67 height 23
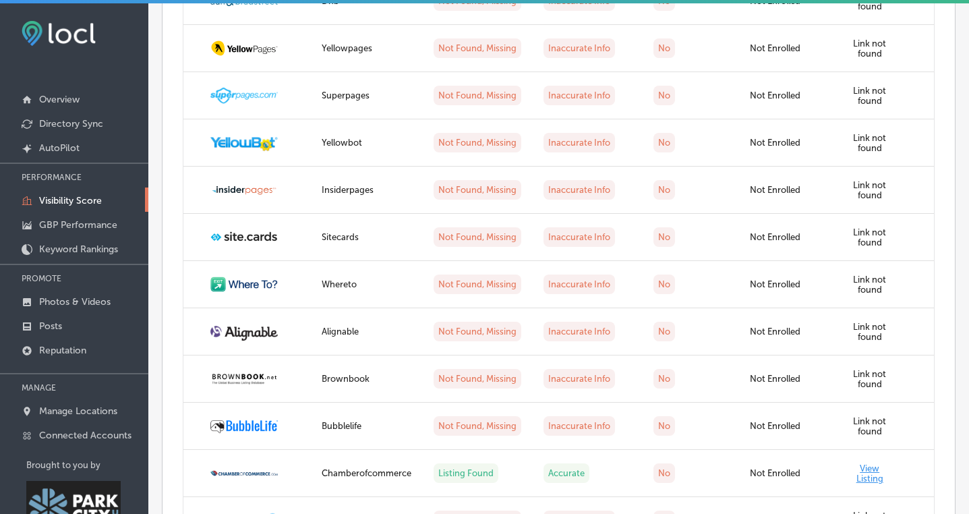
scroll to position [3020, 0]
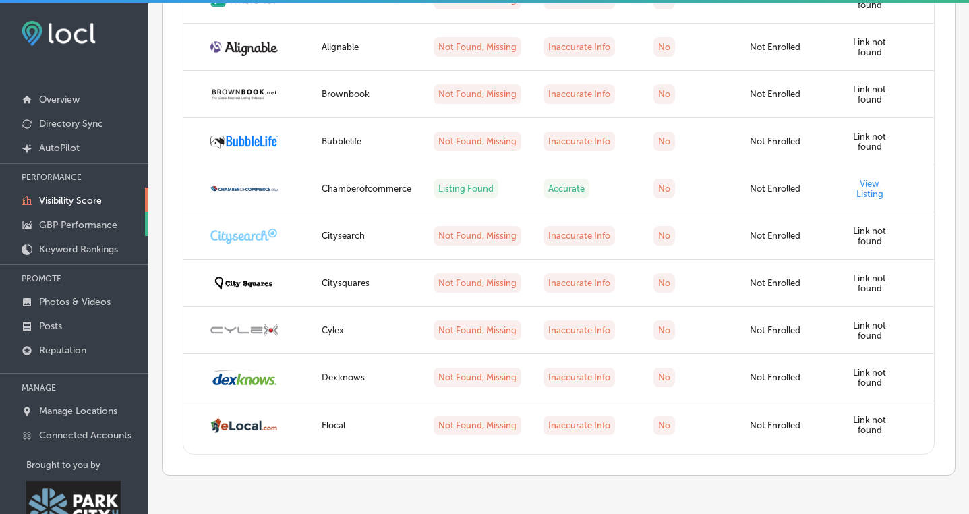
click at [109, 219] on p "GBP Performance" at bounding box center [78, 224] width 78 height 11
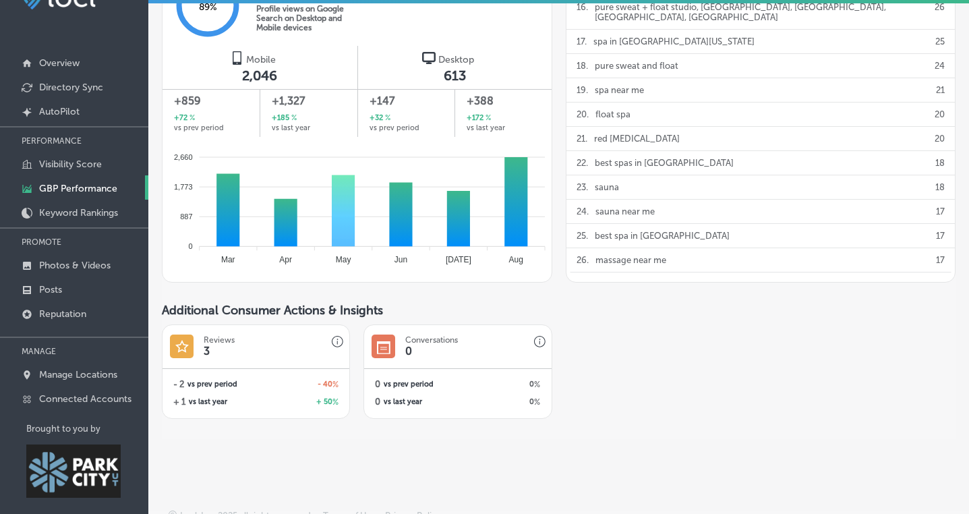
scroll to position [47, 0]
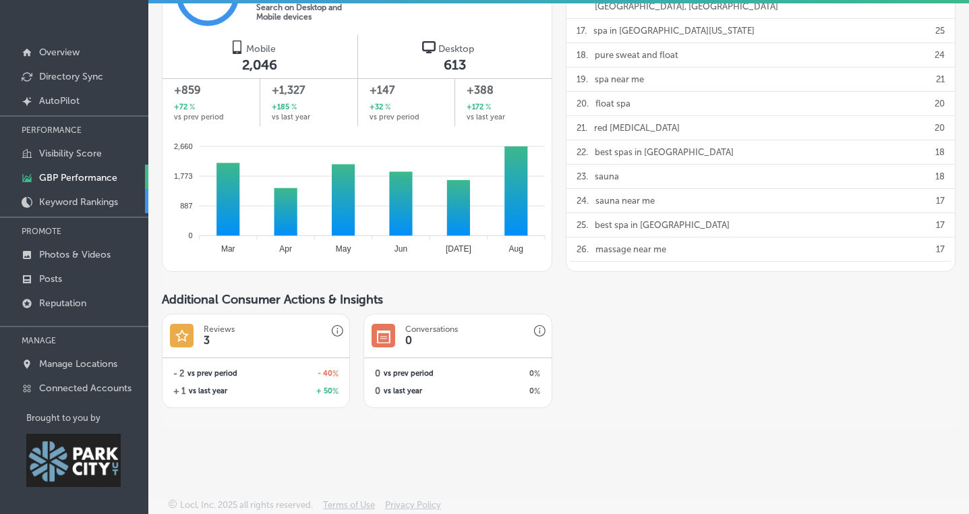
click at [66, 199] on p "Keyword Rankings" at bounding box center [78, 201] width 79 height 11
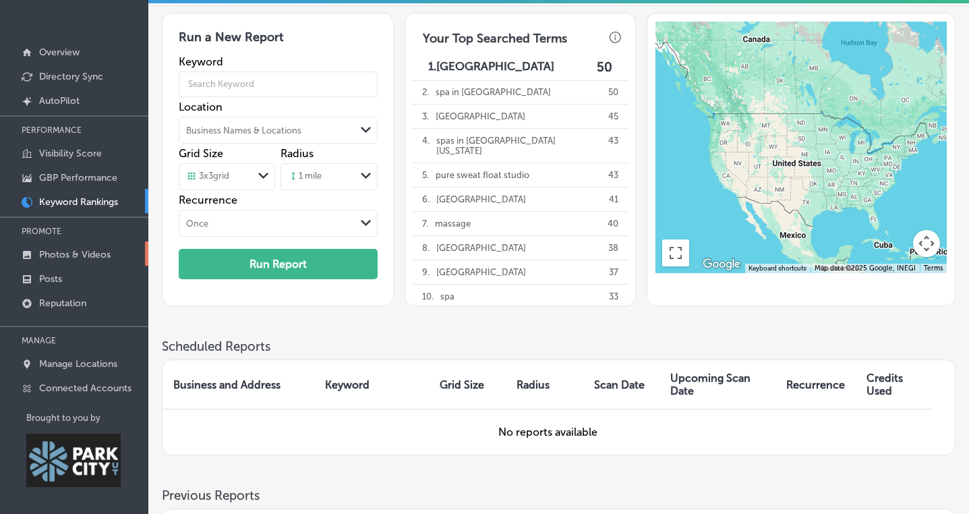
click at [86, 255] on p "Photos & Videos" at bounding box center [74, 254] width 71 height 11
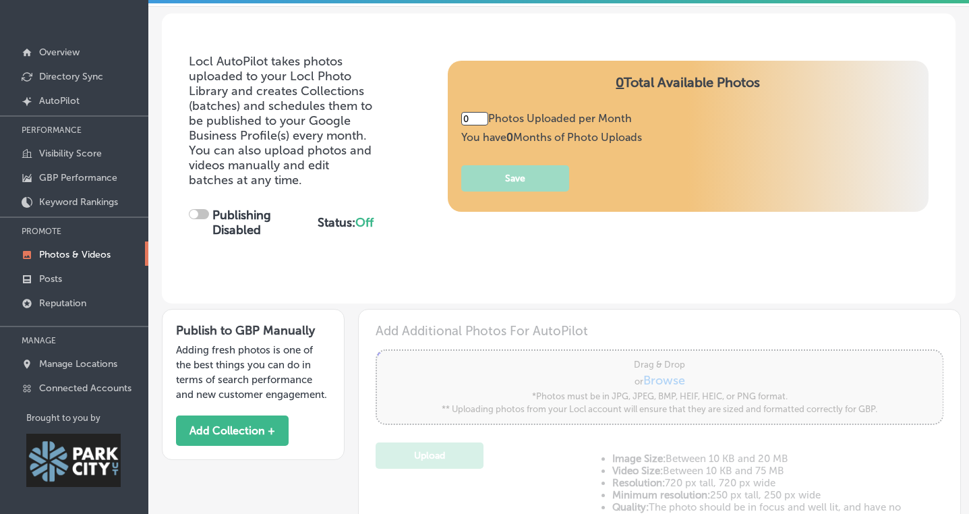
type input "5"
checkbox input "true"
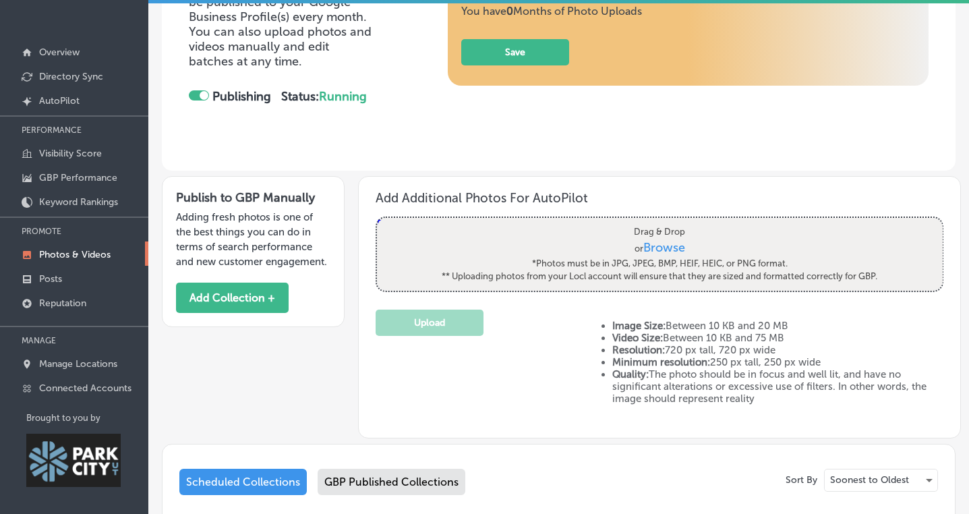
scroll to position [121, 0]
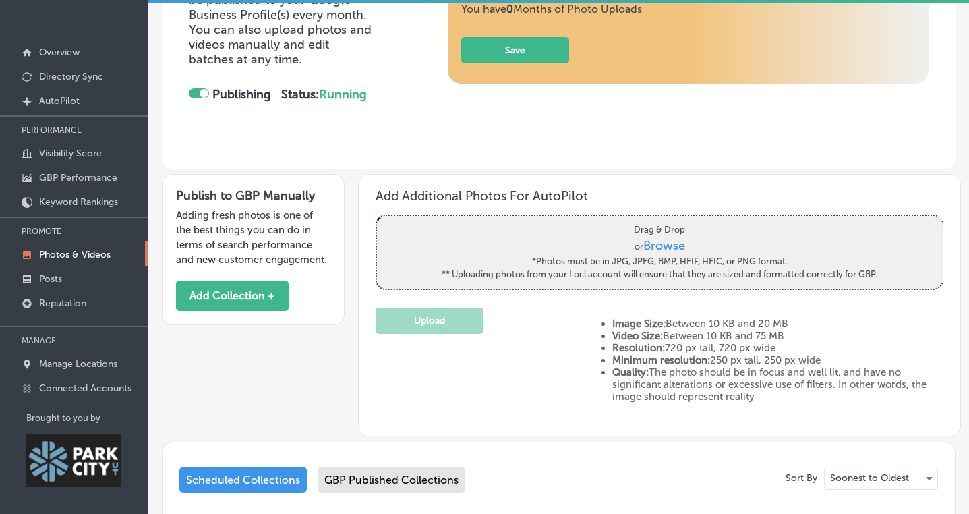
click at [659, 241] on span "Browse" at bounding box center [663, 245] width 42 height 15
click at [659, 220] on input "Drag & Drop or Browse *Photos must be in JPG, JPEG, BMP, HEIF, HEIC, or PNG for…" at bounding box center [660, 218] width 566 height 4
type input "C:\fakepath\Copy of Client Review Templet - 2.png"
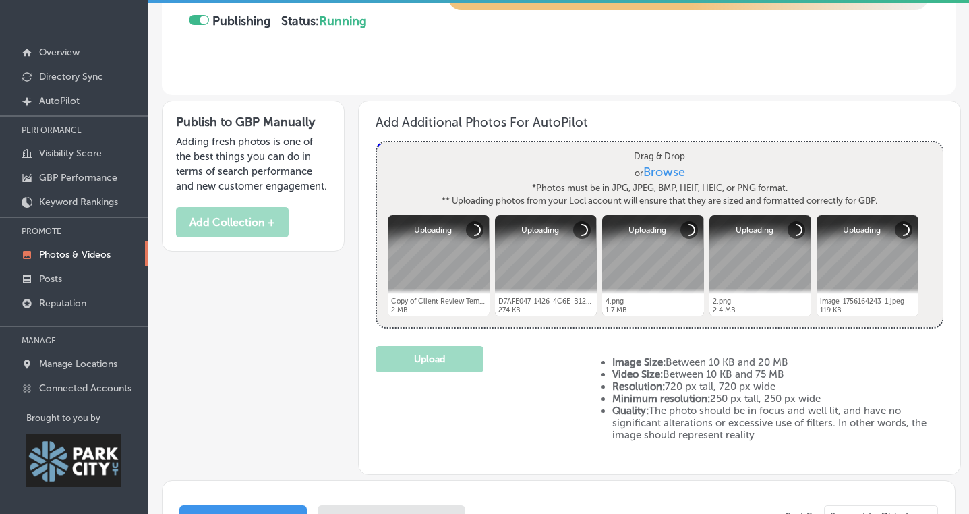
scroll to position [208, 0]
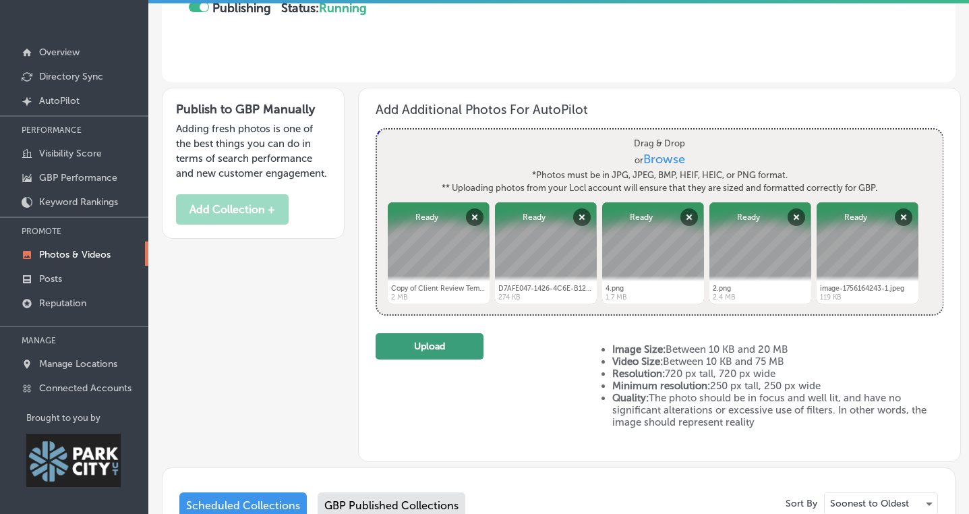
click at [437, 349] on button "Upload" at bounding box center [429, 346] width 108 height 26
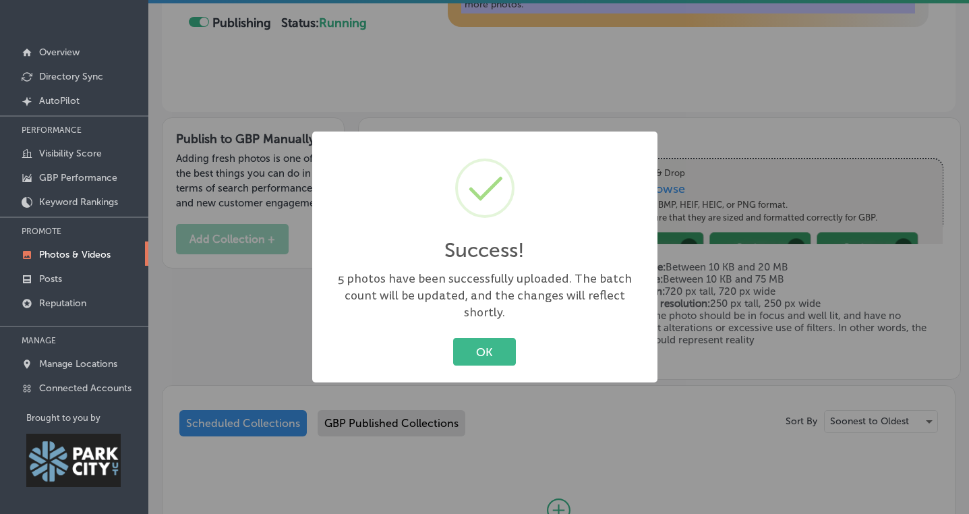
scroll to position [222, 0]
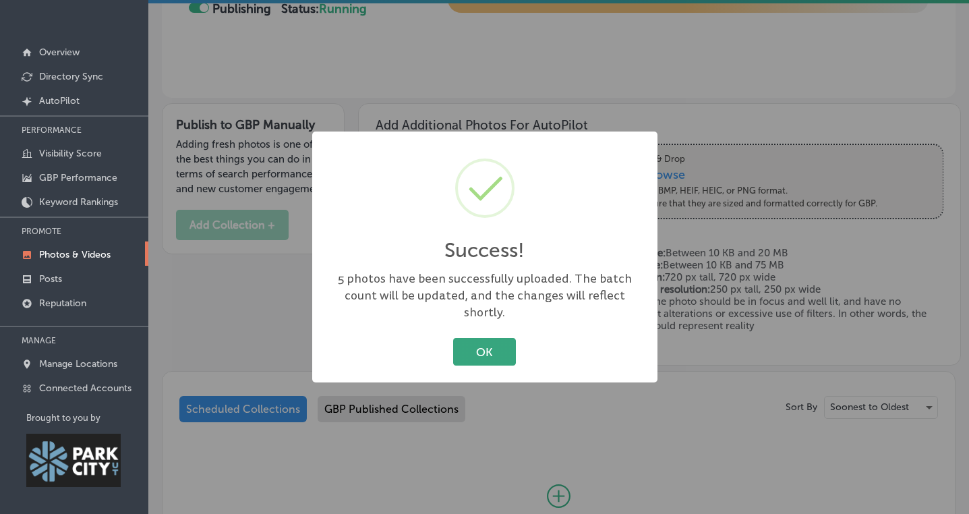
click at [494, 348] on button "OK" at bounding box center [484, 352] width 63 height 28
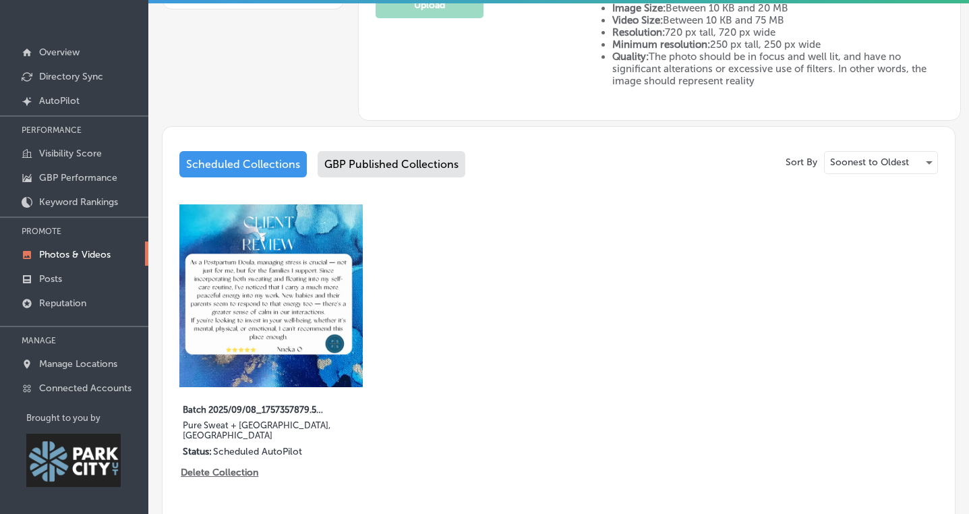
scroll to position [525, 0]
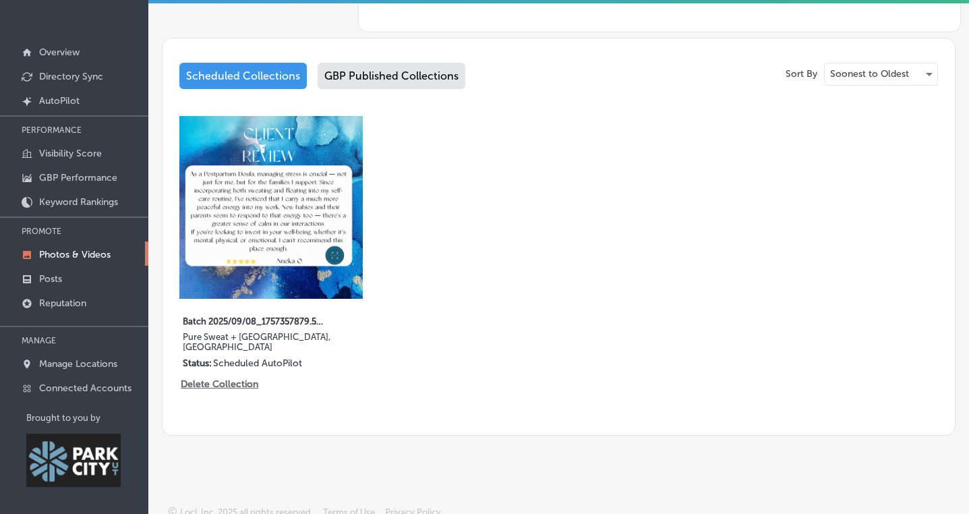
click at [395, 74] on div "GBP Published Collections" at bounding box center [391, 76] width 148 height 26
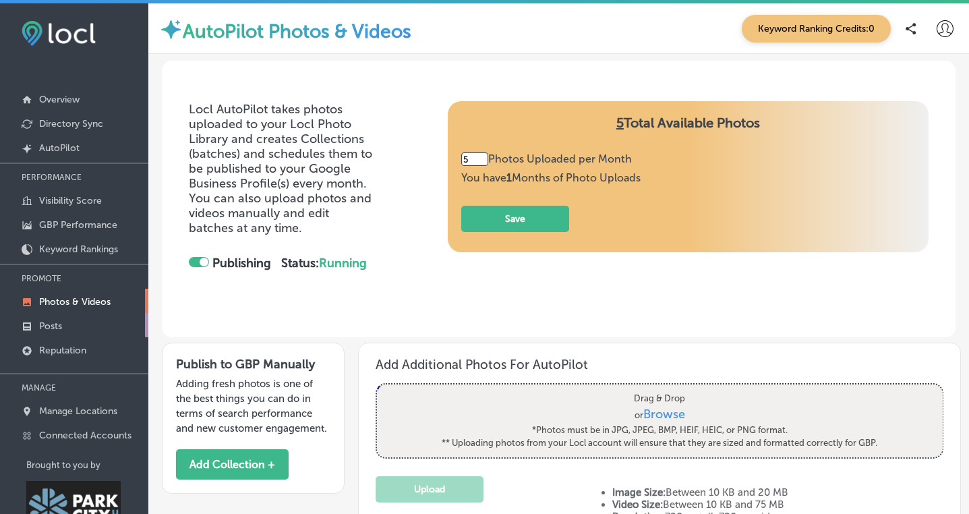
click at [76, 325] on link "Posts" at bounding box center [74, 325] width 148 height 24
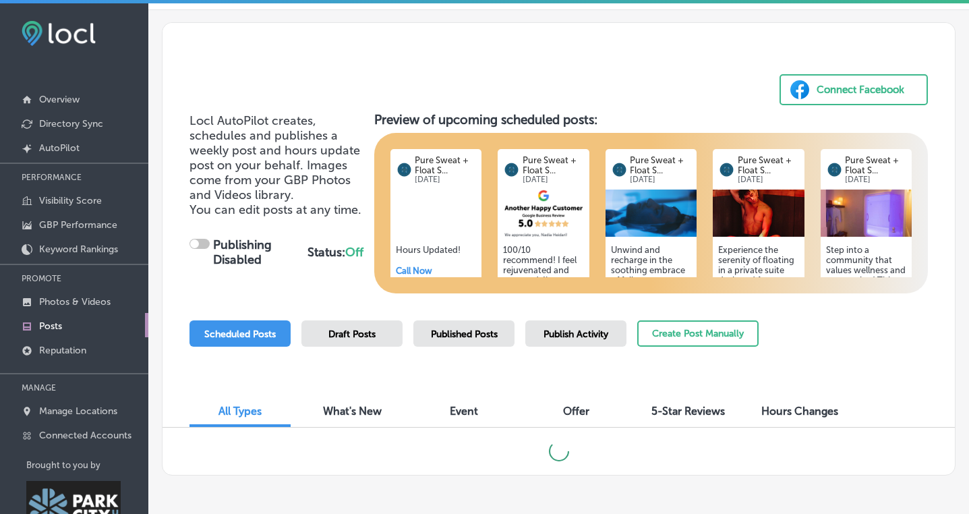
scroll to position [47, 0]
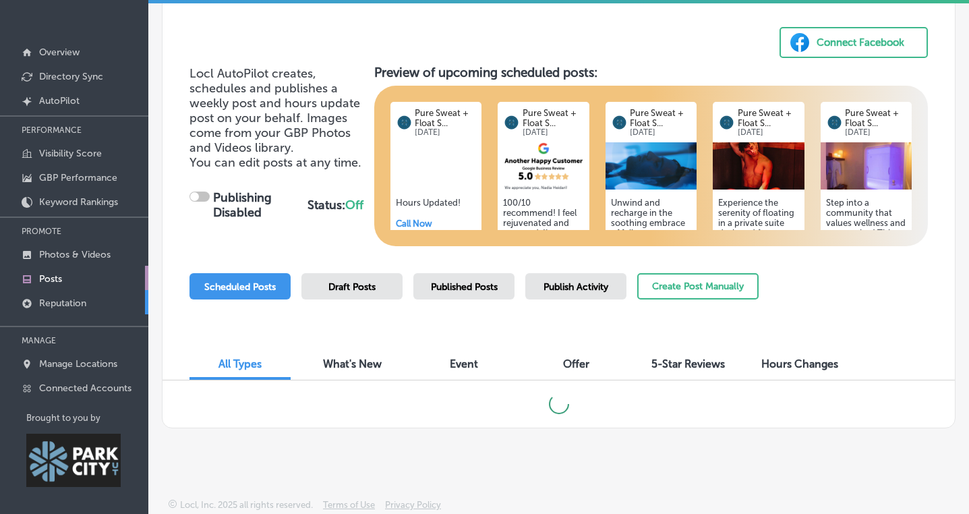
checkbox input "true"
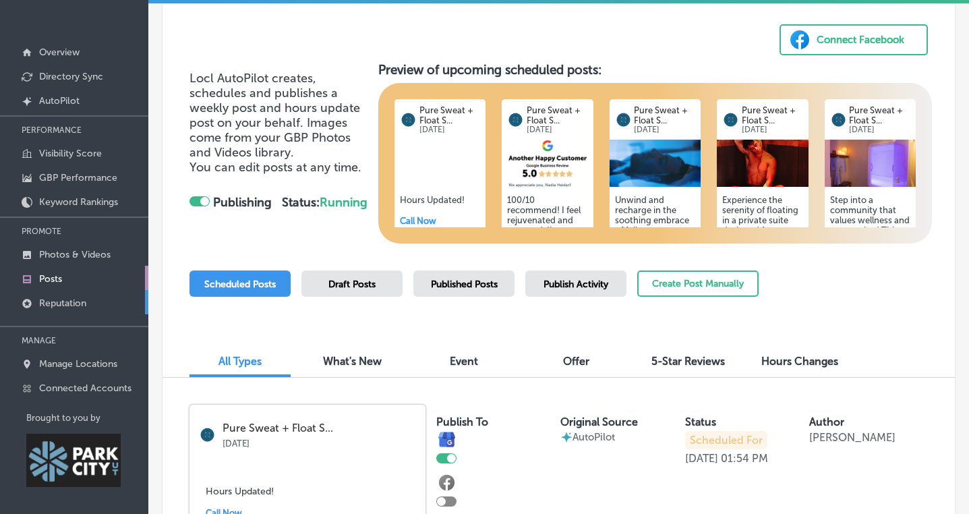
click at [75, 299] on p "Reputation" at bounding box center [62, 302] width 47 height 11
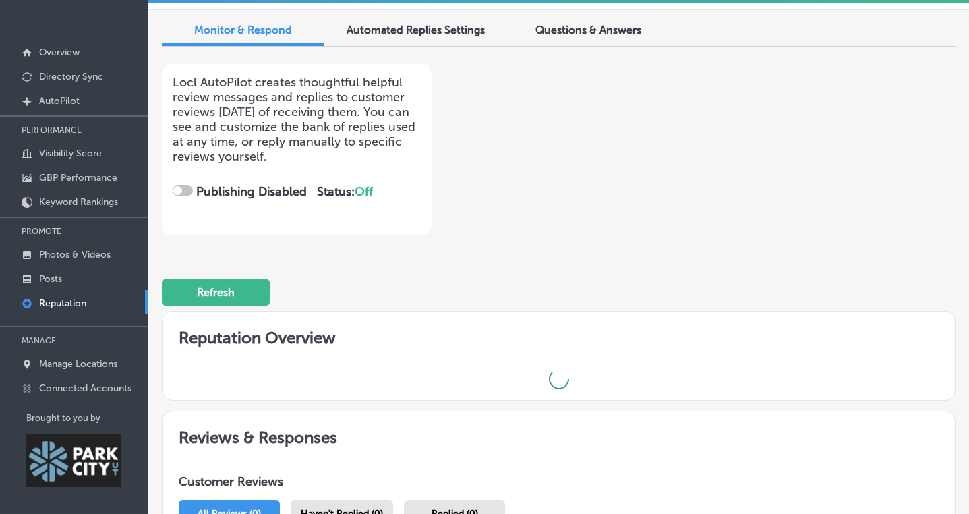
checkbox input "true"
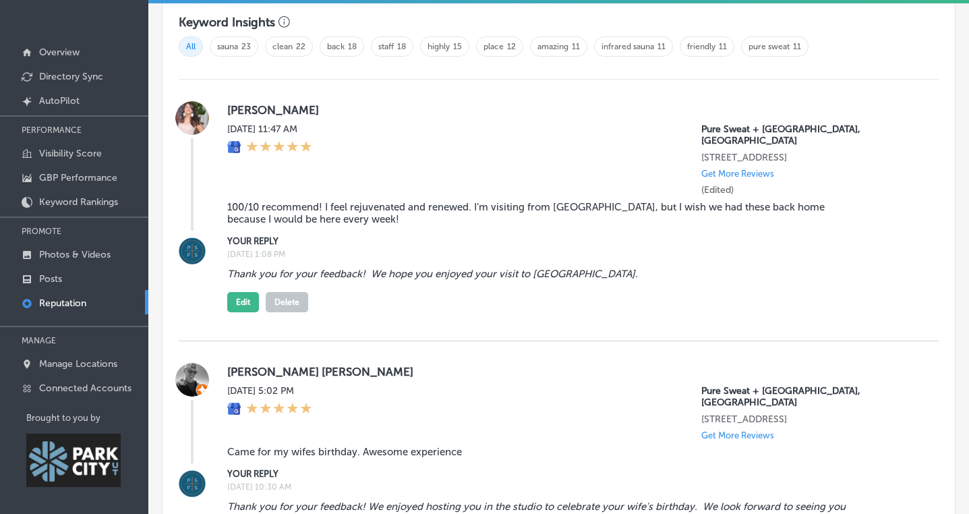
scroll to position [1262, 0]
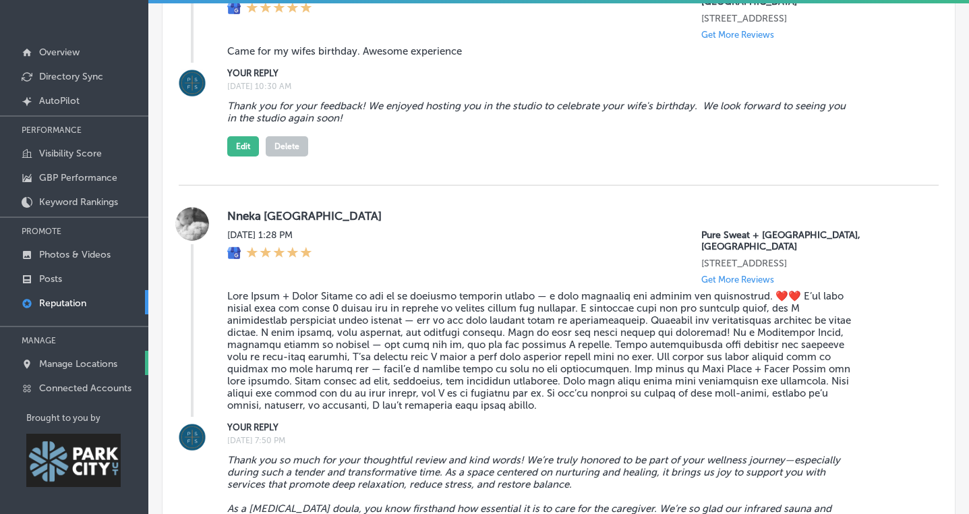
click at [82, 365] on p "Manage Locations" at bounding box center [78, 363] width 78 height 11
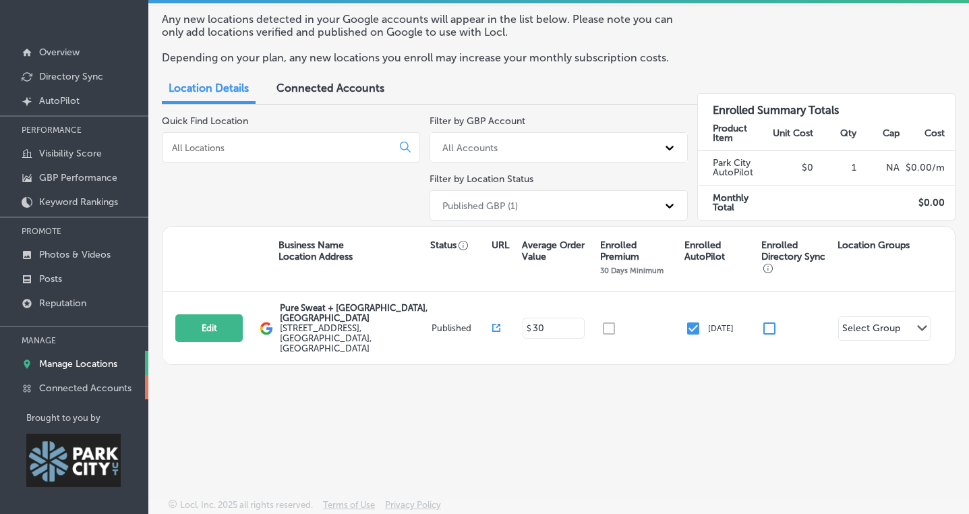
click at [96, 387] on p "Connected Accounts" at bounding box center [85, 387] width 92 height 11
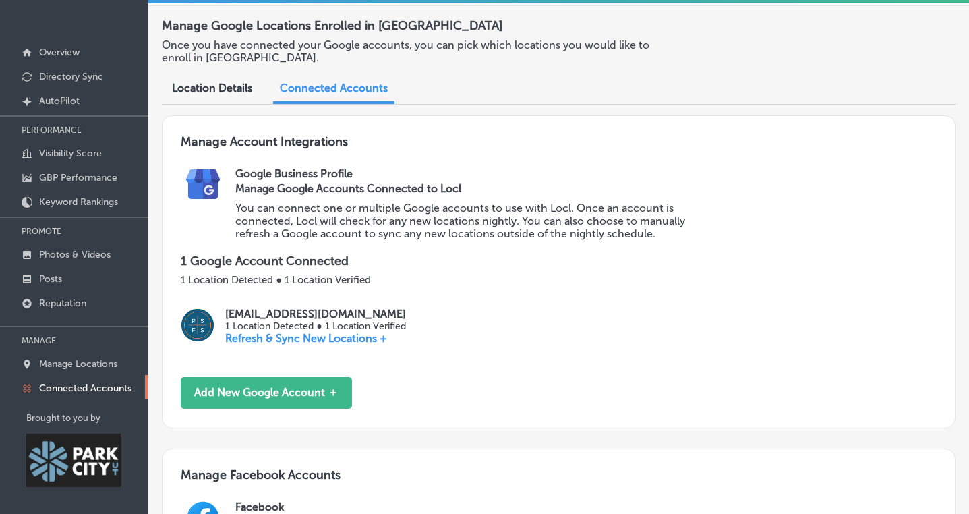
click at [206, 83] on span "Location Details" at bounding box center [212, 88] width 80 height 13
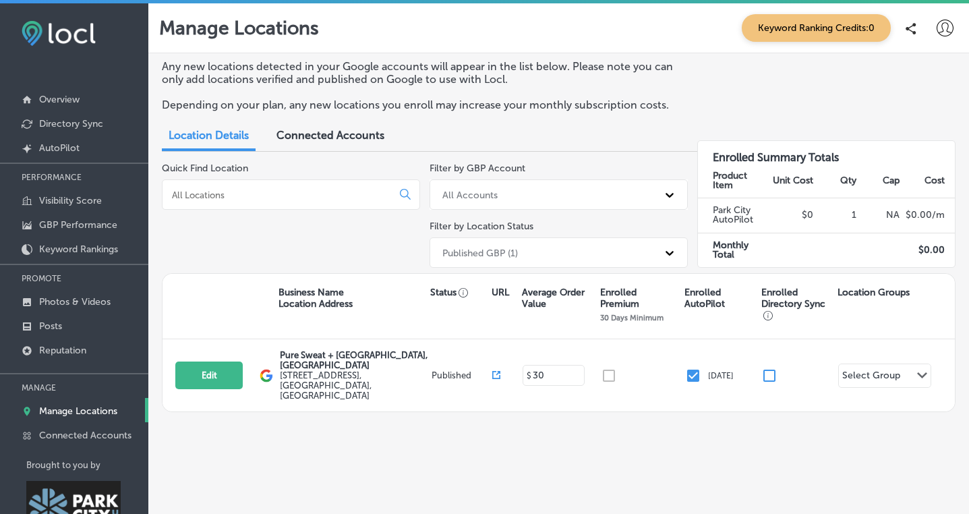
click at [946, 30] on icon at bounding box center [944, 28] width 17 height 17
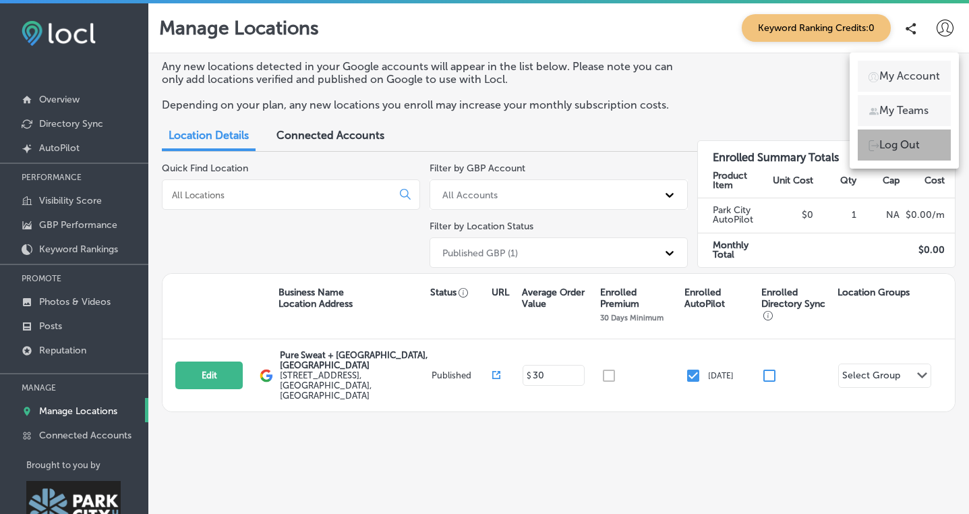
click at [899, 148] on p "Log Out" at bounding box center [899, 145] width 40 height 16
